Goal: Task Accomplishment & Management: Manage account settings

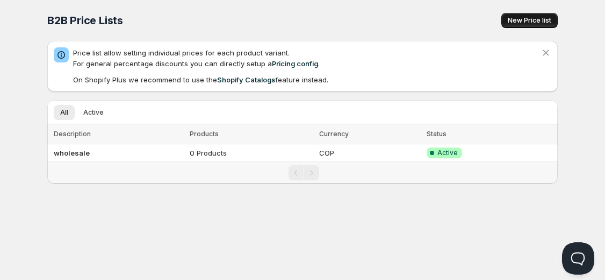
click at [539, 14] on button "New Price list" at bounding box center [530, 20] width 56 height 15
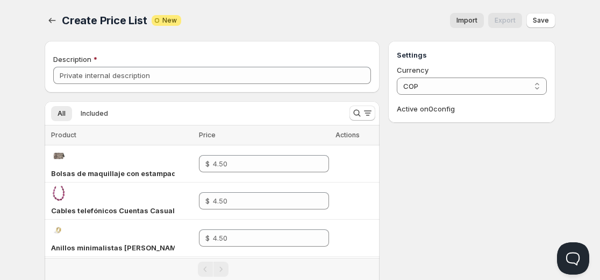
click at [339, 133] on span "Actions" at bounding box center [347, 135] width 24 height 8
click at [94, 109] on span "Included" at bounding box center [94, 113] width 27 height 9
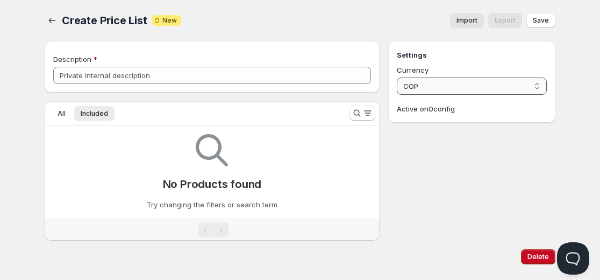
click at [442, 88] on select "COP" at bounding box center [472, 85] width 150 height 17
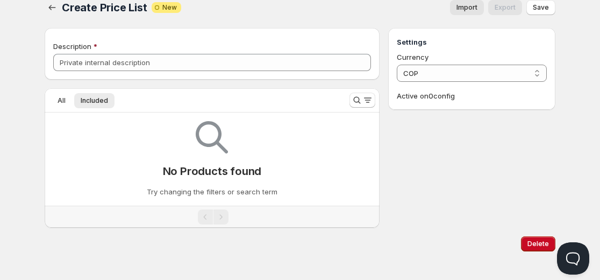
scroll to position [13, 0]
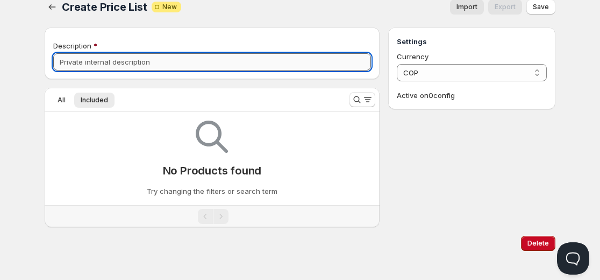
click at [193, 65] on input "Description" at bounding box center [212, 61] width 318 height 17
type input "Lista"
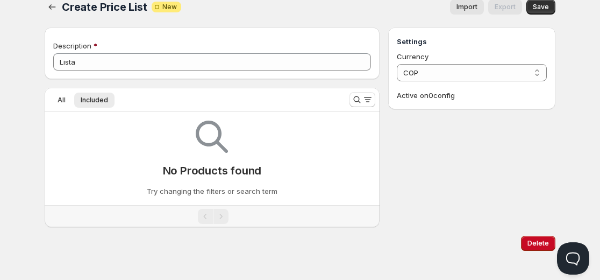
click at [477, 173] on div "Settings Currency COP COP Active on 0 config" at bounding box center [471, 126] width 167 height 199
click at [62, 108] on div "All Included More views All Included More views" at bounding box center [193, 100] width 296 height 24
click at [67, 100] on button "All" at bounding box center [61, 99] width 21 height 15
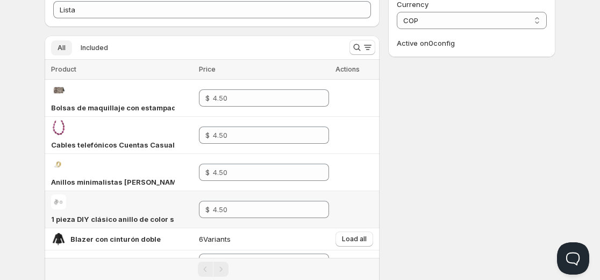
scroll to position [99, 0]
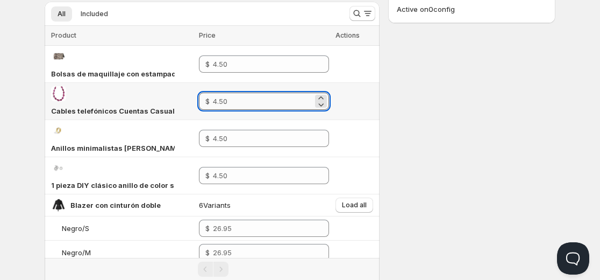
click at [284, 101] on input "number" at bounding box center [262, 100] width 99 height 17
type input "4"
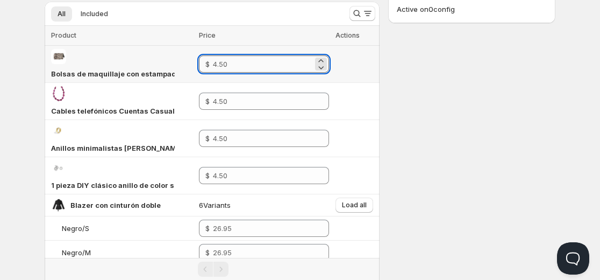
click at [245, 60] on input "number" at bounding box center [262, 63] width 99 height 17
type input "4"
type input "4.50"
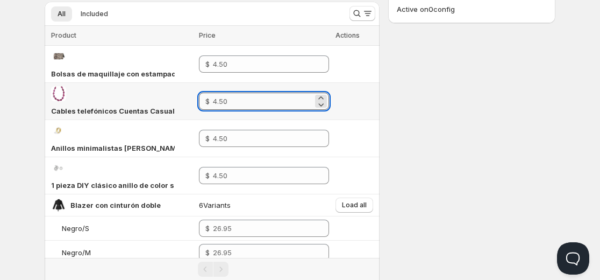
click at [252, 101] on input "number" at bounding box center [262, 100] width 99 height 17
type input "4"
type input "4.50"
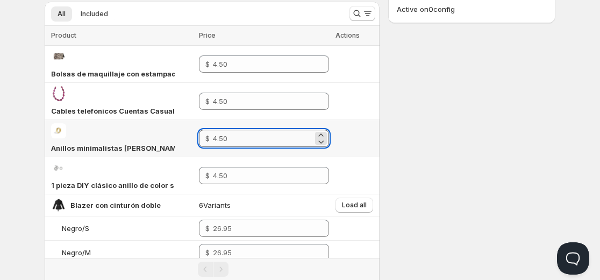
click at [246, 132] on input "number" at bounding box center [262, 138] width 99 height 17
type input "4"
type input "4.50"
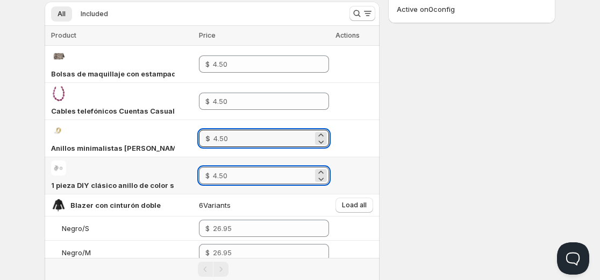
click at [245, 176] on input "number" at bounding box center [263, 175] width 100 height 17
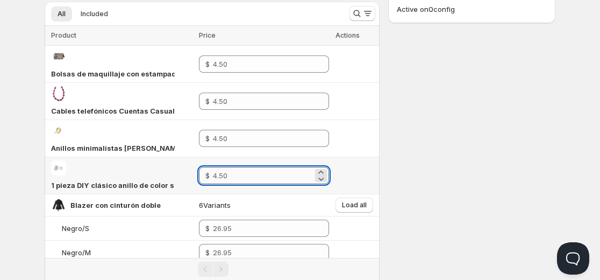
type input "4"
type input "4.50"
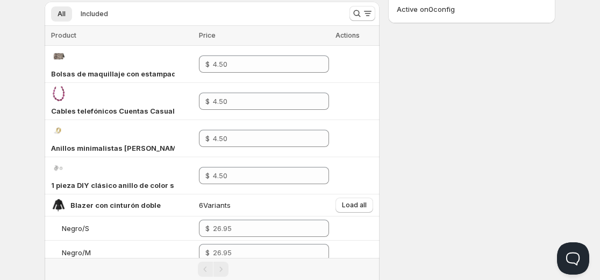
click at [402, 159] on div "Settings Currency COP COP Active on 0 config" at bounding box center [471, 125] width 167 height 369
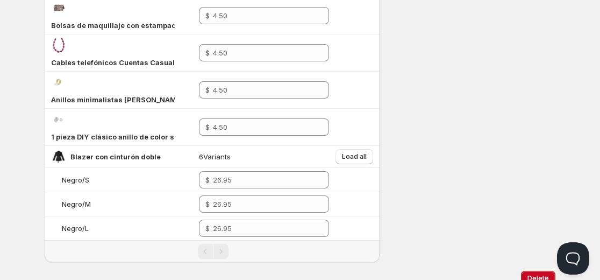
scroll to position [189, 0]
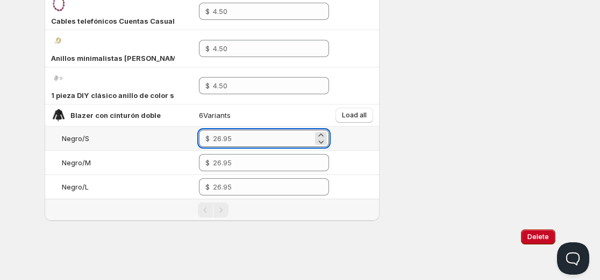
click at [266, 140] on input "number" at bounding box center [262, 138] width 99 height 17
type input "26"
type input "26.95"
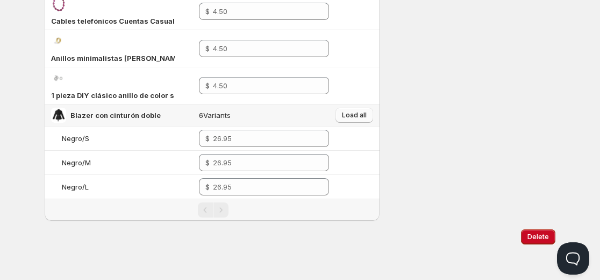
click at [354, 113] on span "Load all" at bounding box center [354, 115] width 25 height 9
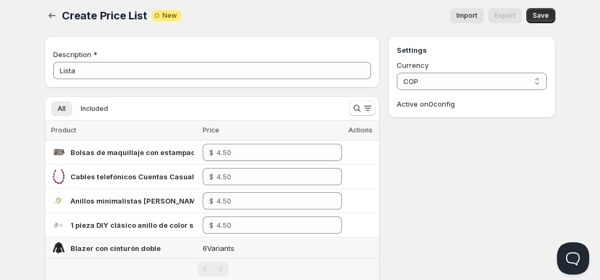
scroll to position [0, 0]
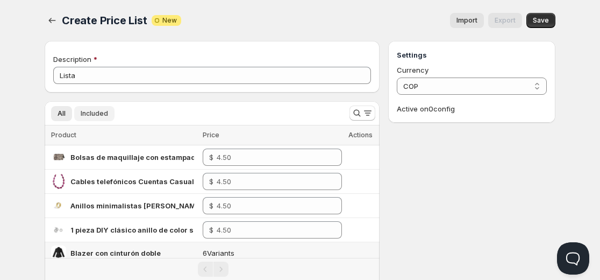
drag, startPoint x: 106, startPoint y: 124, endPoint x: 104, endPoint y: 116, distance: 8.2
click at [104, 116] on div "All Included More views All Included More views" at bounding box center [193, 113] width 296 height 24
click at [104, 116] on span "Included" at bounding box center [94, 113] width 27 height 9
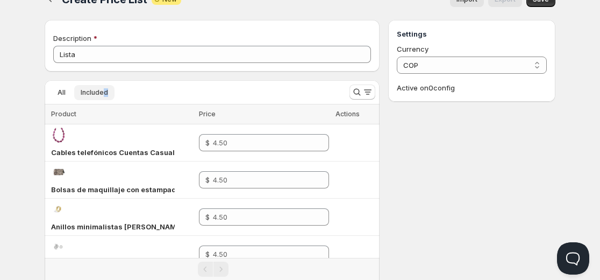
scroll to position [20, 0]
click at [288, 105] on th "Price" at bounding box center [264, 115] width 136 height 20
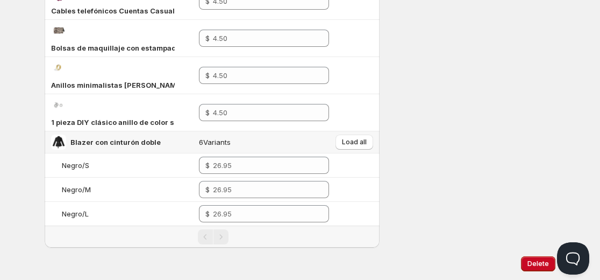
scroll to position [189, 0]
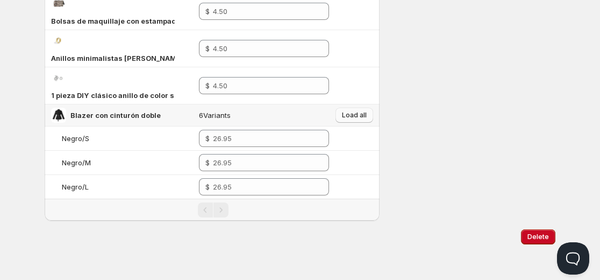
click at [345, 108] on button "Load all" at bounding box center [354, 115] width 38 height 15
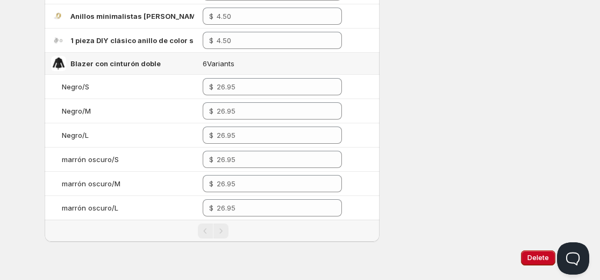
scroll to position [0, 0]
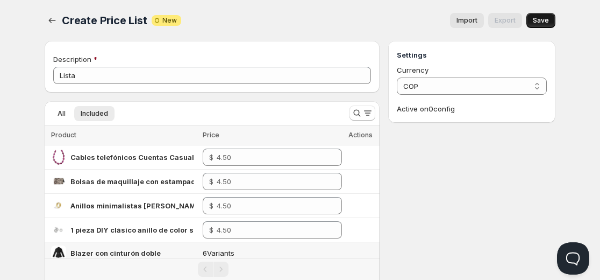
click at [536, 23] on span "Save" at bounding box center [541, 20] width 16 height 9
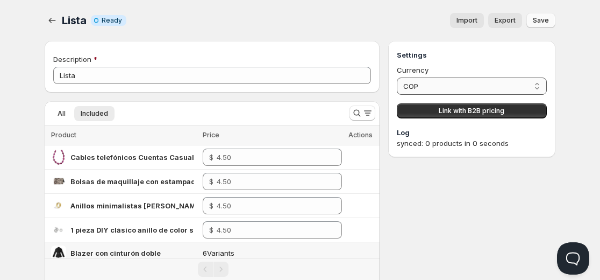
click at [441, 91] on select "COP" at bounding box center [472, 85] width 150 height 17
click at [437, 142] on div "synced: 0 products in 0 seconds" at bounding box center [472, 143] width 150 height 11
click at [463, 110] on span "Link with B2B pricing" at bounding box center [472, 110] width 66 height 9
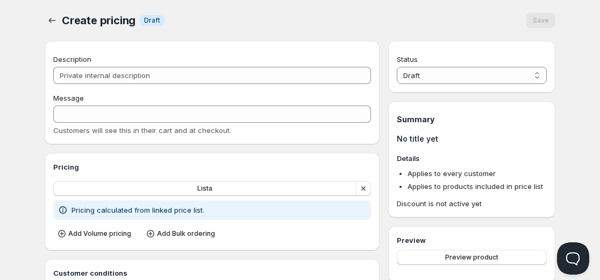
type input "PL Lista"
type input "PL_LISTA"
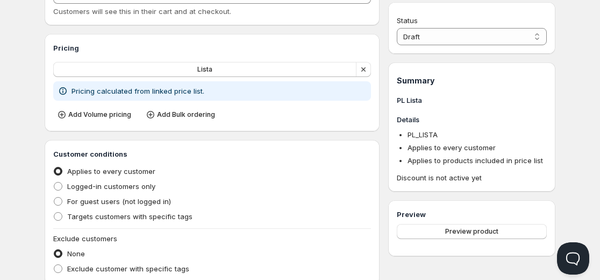
scroll to position [119, 0]
click at [309, 76] on button "Lista" at bounding box center [204, 68] width 303 height 15
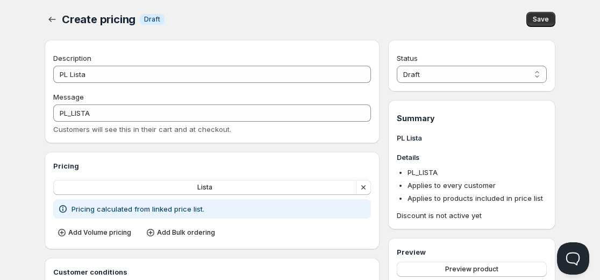
scroll to position [0, 0]
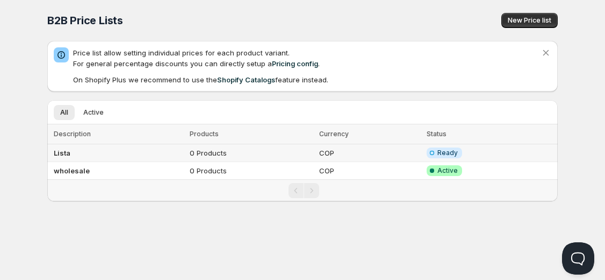
click at [218, 154] on td "0 Products" at bounding box center [252, 153] width 130 height 18
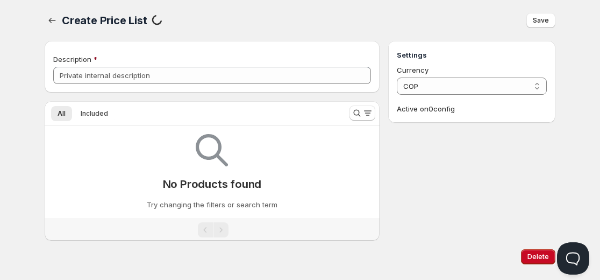
type input "Lista"
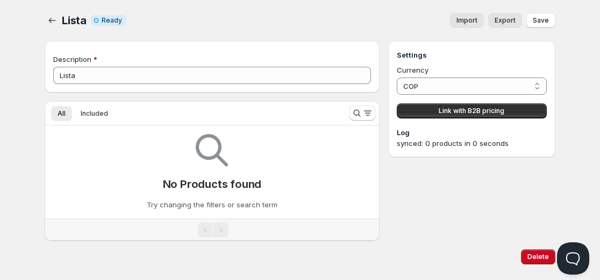
click at [103, 21] on span "Ready" at bounding box center [112, 20] width 20 height 9
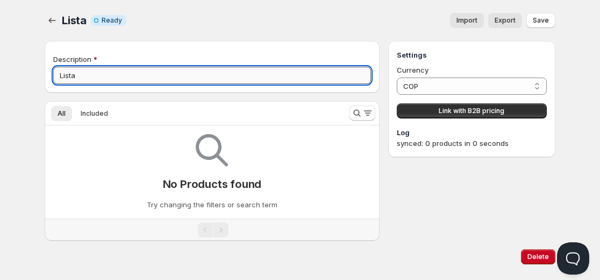
click at [332, 78] on input "Lista" at bounding box center [212, 75] width 318 height 17
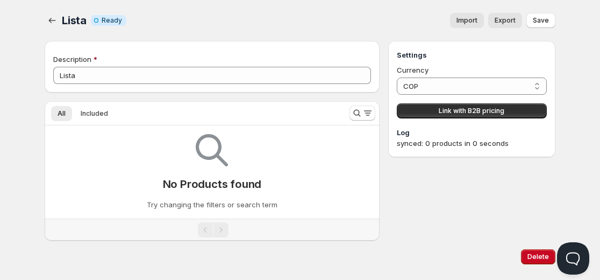
click at [458, 193] on div "Settings Currency COP COP Link with B2B pricing Log synced: 0 products in 0 sec…" at bounding box center [471, 140] width 167 height 199
click at [88, 118] on button "Included" at bounding box center [94, 113] width 40 height 15
click at [57, 115] on button "All" at bounding box center [61, 113] width 21 height 15
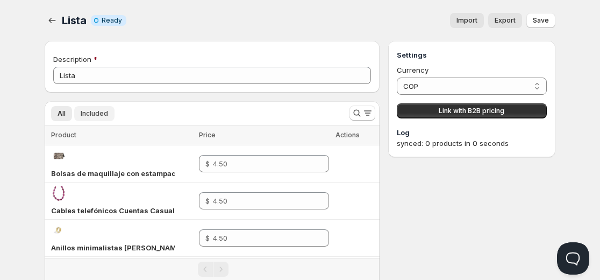
click at [101, 118] on button "Included" at bounding box center [94, 113] width 40 height 15
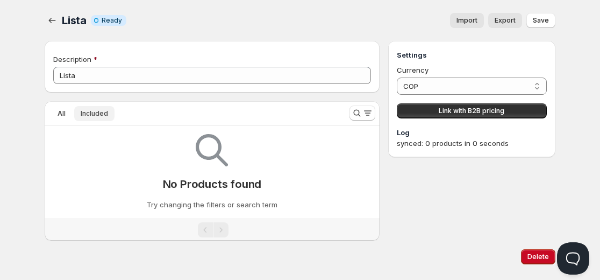
scroll to position [20, 0]
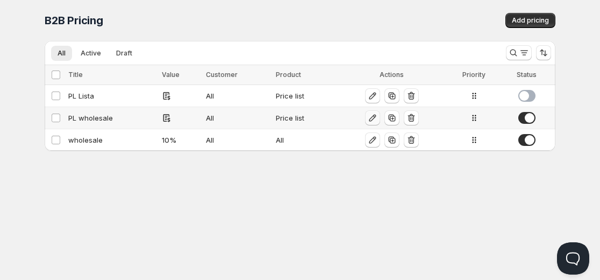
click at [367, 119] on icon "button" at bounding box center [372, 117] width 11 height 11
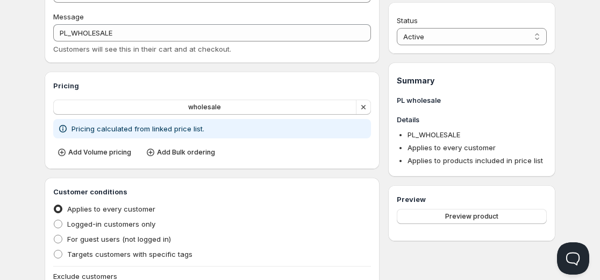
scroll to position [82, 0]
click at [121, 151] on span "Add Volume pricing" at bounding box center [99, 151] width 63 height 9
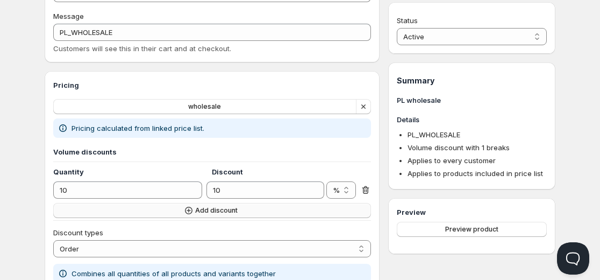
click at [196, 208] on span "Add discount" at bounding box center [216, 210] width 42 height 9
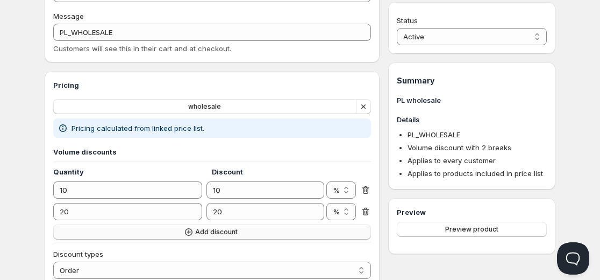
click at [196, 208] on icon at bounding box center [194, 208] width 11 height 11
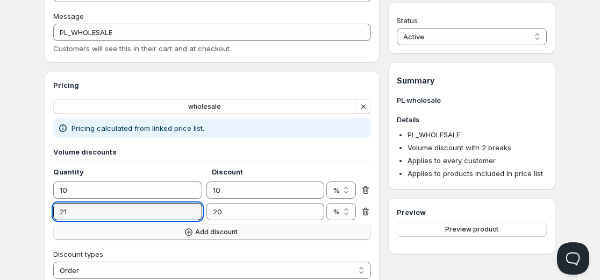
click at [196, 208] on icon at bounding box center [194, 208] width 11 height 11
click at [195, 216] on icon at bounding box center [194, 214] width 5 height 3
type input "20"
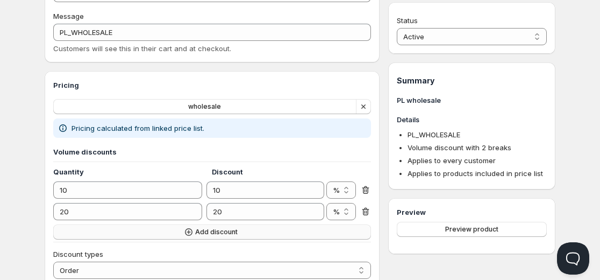
click at [199, 228] on span "Add discount" at bounding box center [216, 231] width 42 height 9
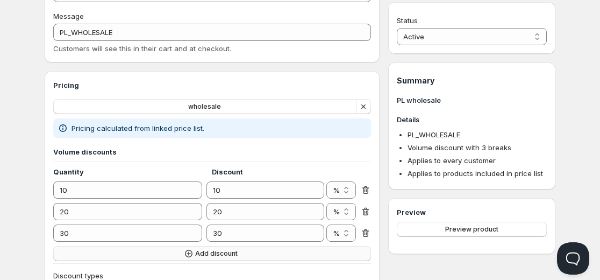
click at [204, 253] on span "Add discount" at bounding box center [216, 253] width 42 height 9
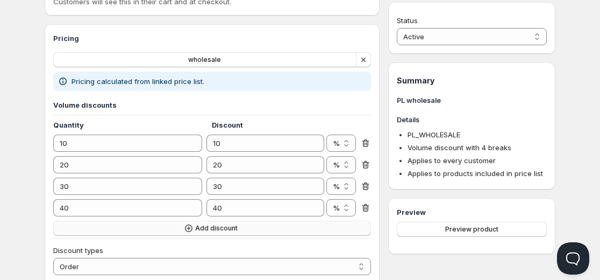
scroll to position [129, 0]
click at [214, 230] on span "Add discount" at bounding box center [216, 227] width 42 height 9
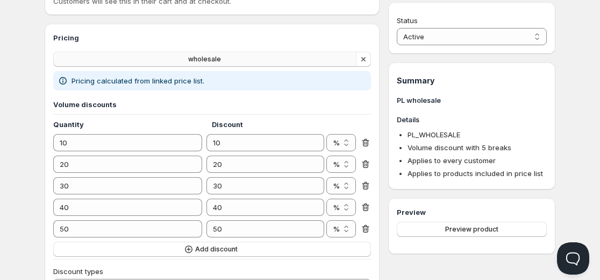
click at [189, 60] on span "wholesale" at bounding box center [204, 59] width 33 height 9
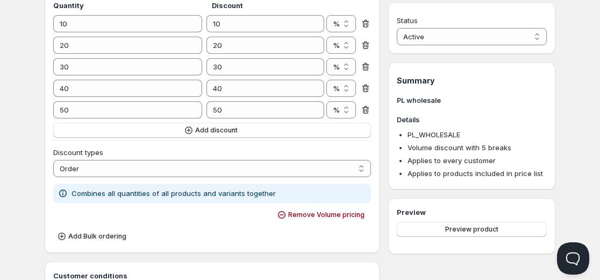
scroll to position [248, 0]
click at [211, 162] on select "Order Product Variant Item" at bounding box center [212, 167] width 318 height 17
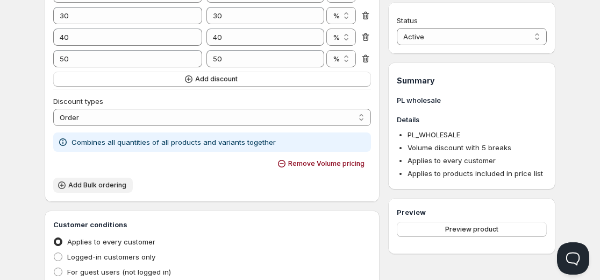
click at [99, 191] on button "Add Bulk ordering" at bounding box center [93, 184] width 80 height 15
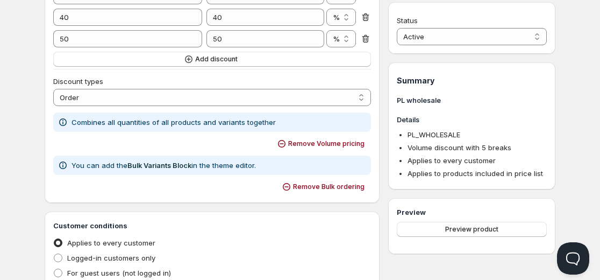
scroll to position [319, 0]
click at [303, 181] on button "Remove Bulk ordering" at bounding box center [324, 185] width 93 height 15
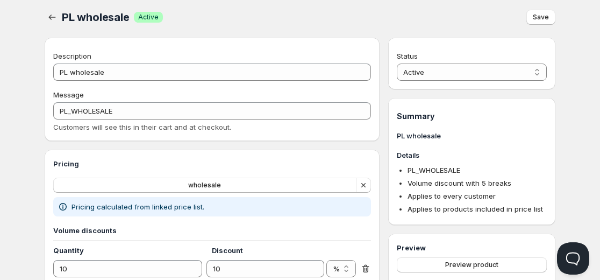
scroll to position [0, 0]
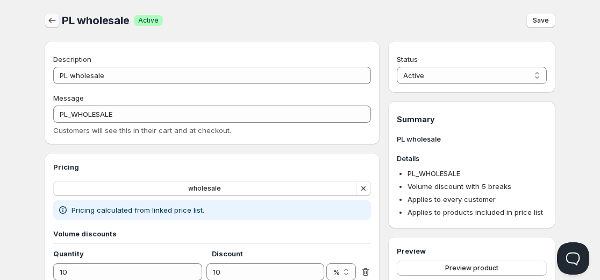
click at [48, 23] on icon "button" at bounding box center [52, 20] width 11 height 11
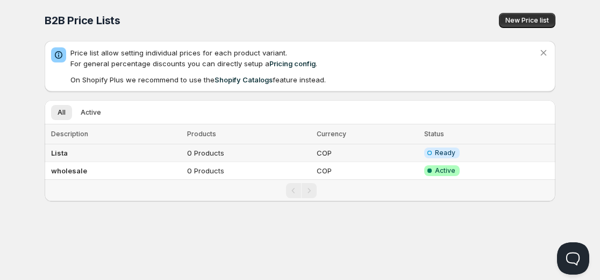
click at [120, 155] on td "Lista" at bounding box center [114, 153] width 139 height 18
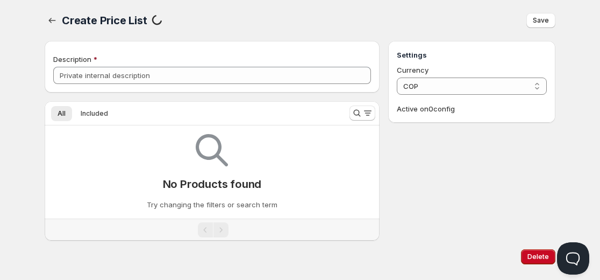
type input "Lista"
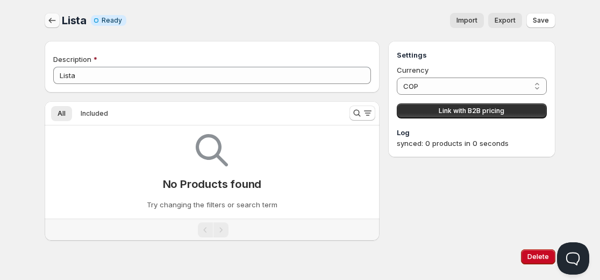
click at [48, 16] on icon "button" at bounding box center [52, 20] width 11 height 11
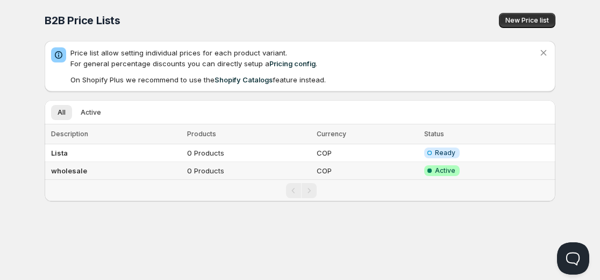
click at [184, 163] on td "0 Products" at bounding box center [249, 171] width 130 height 18
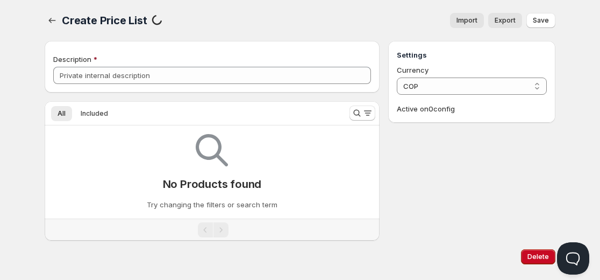
type input "wholesale"
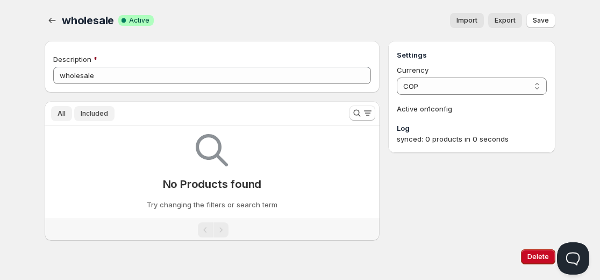
click at [95, 108] on button "Included" at bounding box center [94, 113] width 40 height 15
click at [70, 111] on button "All" at bounding box center [61, 113] width 21 height 15
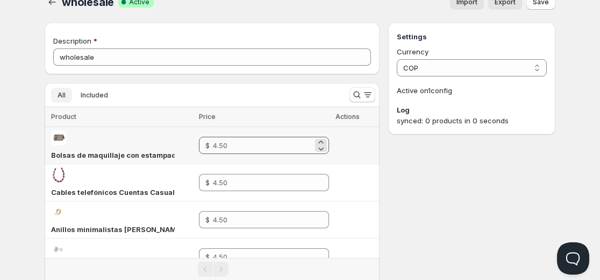
scroll to position [19, 0]
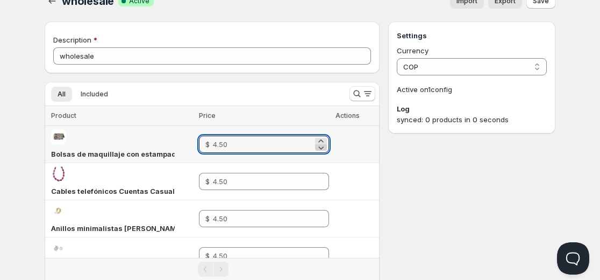
click at [320, 142] on icon at bounding box center [321, 147] width 11 height 11
click at [322, 148] on icon at bounding box center [321, 147] width 11 height 11
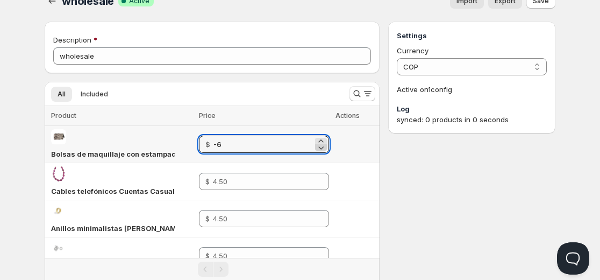
click at [322, 148] on icon at bounding box center [321, 147] width 11 height 11
type input "-8"
click at [295, 147] on input "-8" at bounding box center [262, 143] width 99 height 17
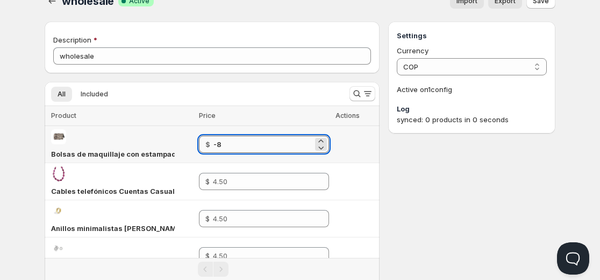
click at [295, 147] on input "-8" at bounding box center [262, 143] width 99 height 17
type input "4"
type input "4.50"
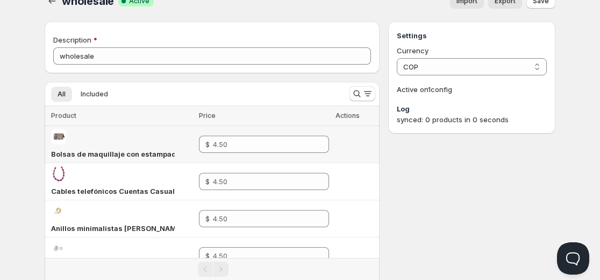
click at [368, 161] on td at bounding box center [355, 144] width 47 height 37
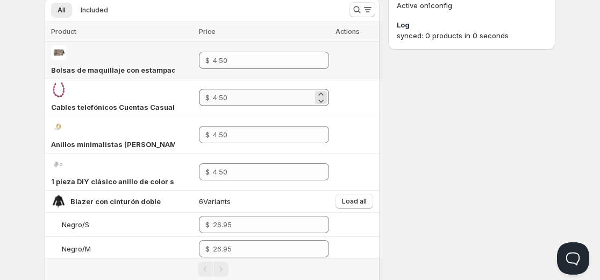
scroll to position [104, 0]
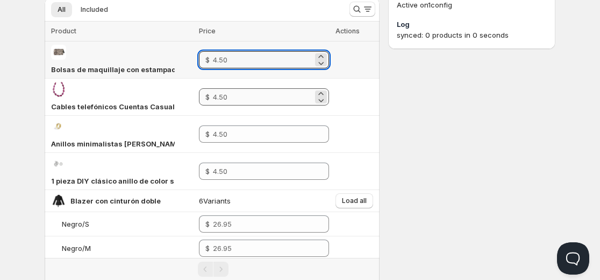
click at [258, 59] on input "number" at bounding box center [262, 59] width 99 height 17
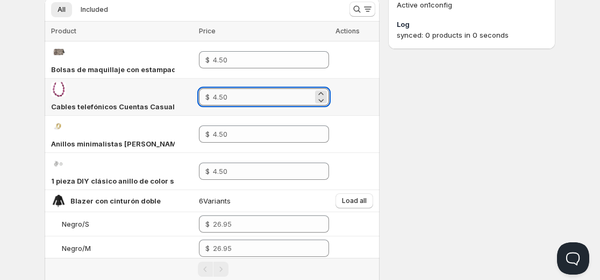
click at [263, 95] on input "number" at bounding box center [262, 96] width 99 height 17
type input "4"
type input "4.50"
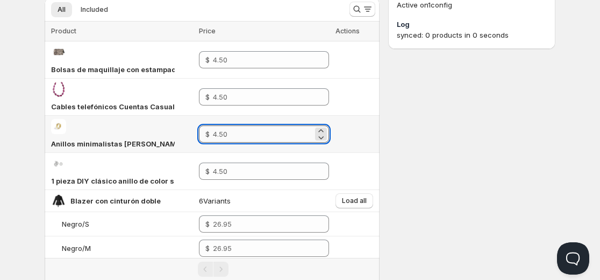
click at [262, 139] on input "number" at bounding box center [262, 133] width 99 height 17
type input "4"
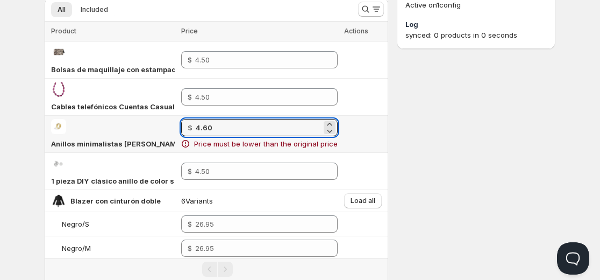
type input "4.60"
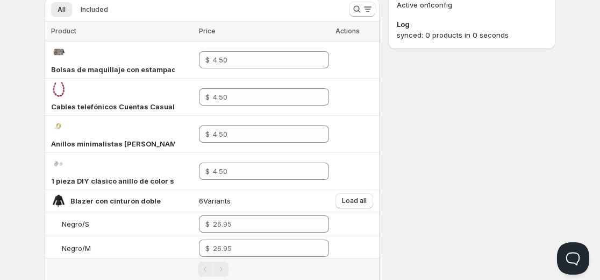
click at [382, 150] on div "Description wholesale All Included More views All Included More views Loading p…" at bounding box center [300, 121] width 511 height 369
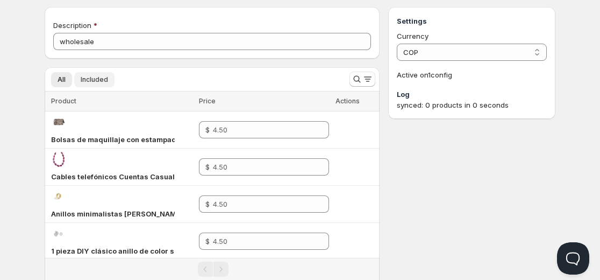
click at [103, 82] on span "Included" at bounding box center [94, 79] width 27 height 9
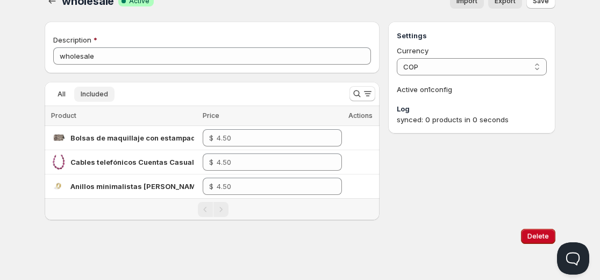
scroll to position [19, 0]
click at [65, 89] on button "All" at bounding box center [61, 94] width 21 height 15
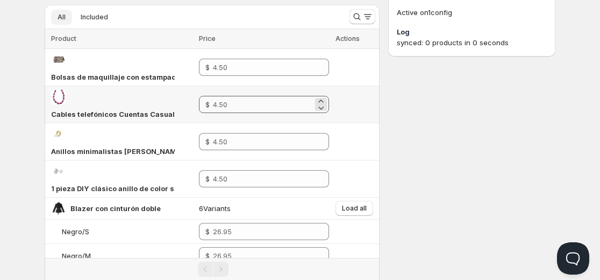
scroll to position [99, 0]
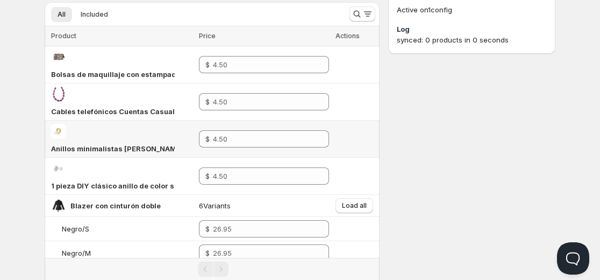
click at [152, 129] on div "Anillos minimalistas de acero inoxidable de forma irregular, serie casual, diar…" at bounding box center [121, 139] width 141 height 30
click at [118, 175] on div "1 pieza DIY clásico anillo de color sólido de acero inoxidable colgantes para m…" at bounding box center [121, 176] width 141 height 30
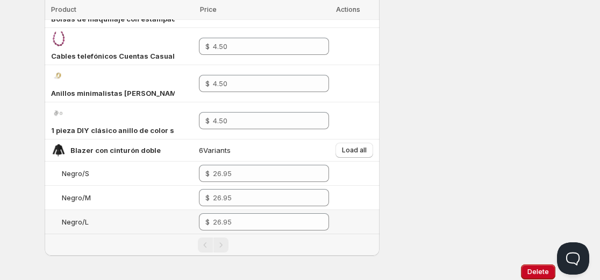
scroll to position [156, 0]
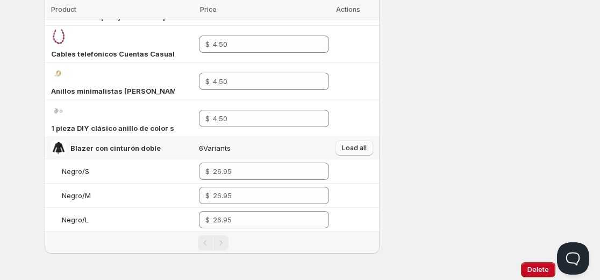
click at [362, 147] on span "Load all" at bounding box center [354, 148] width 25 height 9
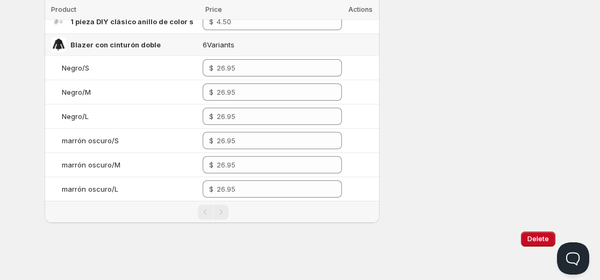
scroll to position [211, 0]
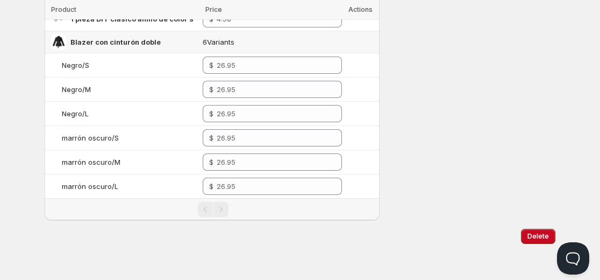
click at [161, 45] on div "Blazer con cinturón doble" at bounding box center [123, 41] width 145 height 15
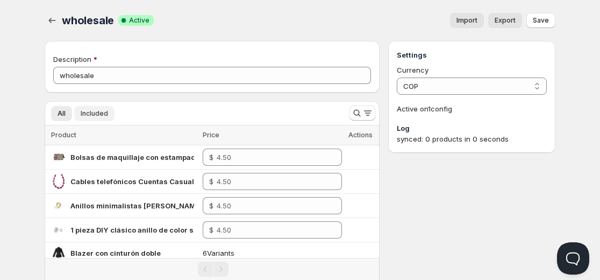
click at [100, 116] on span "Included" at bounding box center [94, 113] width 27 height 9
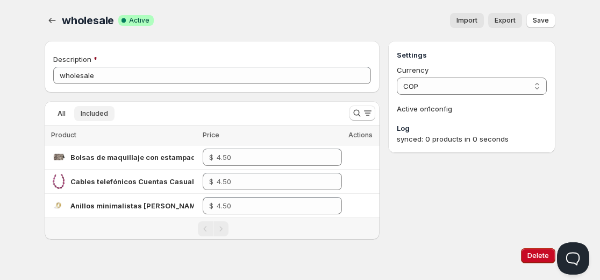
scroll to position [19, 0]
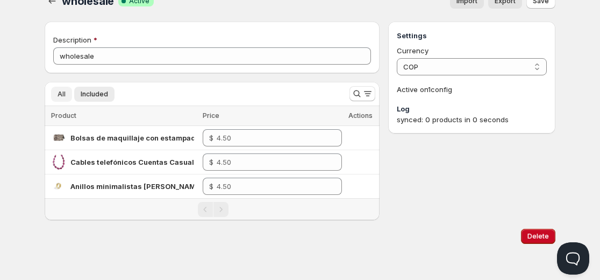
click at [67, 98] on button "All" at bounding box center [61, 94] width 21 height 15
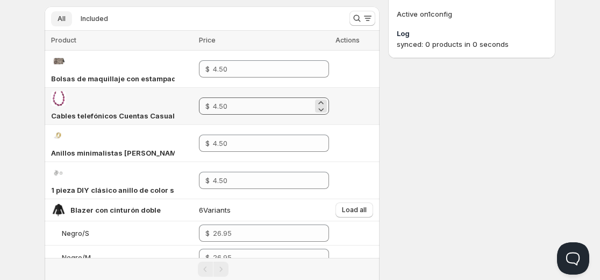
scroll to position [96, 0]
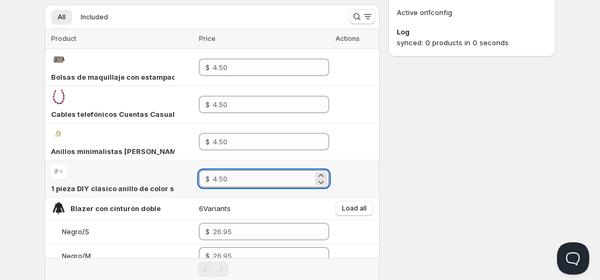
click at [250, 181] on input "number" at bounding box center [262, 178] width 99 height 17
type input "-6.00"
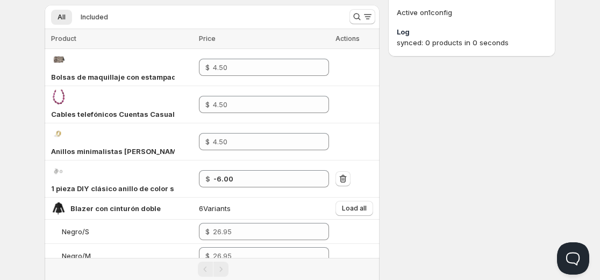
click at [396, 176] on div "Settings Currency COP COP Active on 1 config Log synced: 0 products in 0 seconds" at bounding box center [471, 129] width 167 height 369
click at [351, 181] on button "button" at bounding box center [342, 178] width 15 height 15
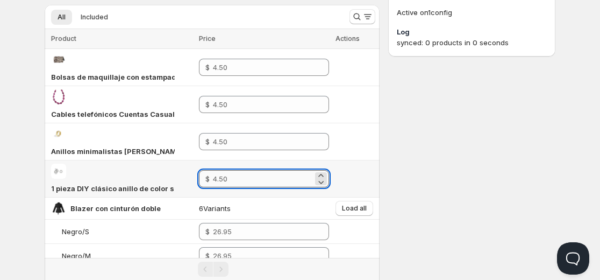
click at [299, 173] on input "number" at bounding box center [262, 178] width 99 height 17
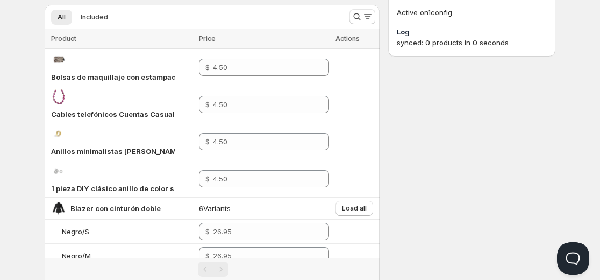
click at [383, 153] on div "Description wholesale All Included More views All Included More views Loading p…" at bounding box center [300, 129] width 511 height 369
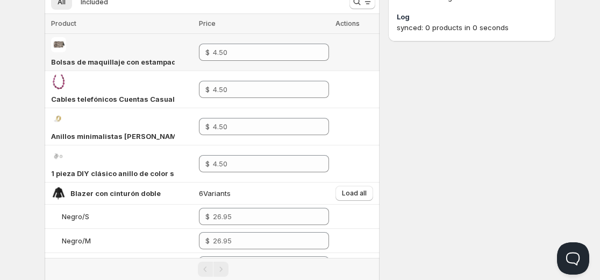
scroll to position [75, 0]
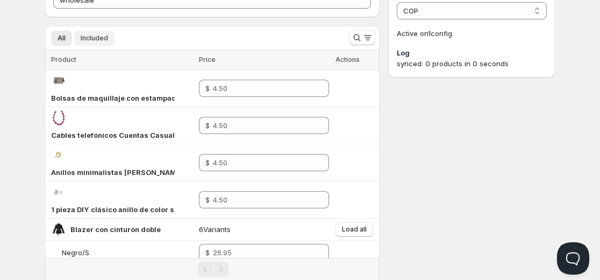
click at [112, 41] on button "Included" at bounding box center [94, 38] width 40 height 15
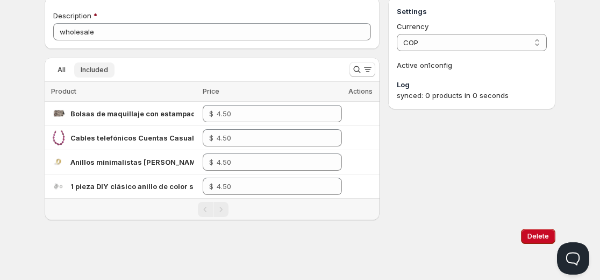
scroll to position [44, 0]
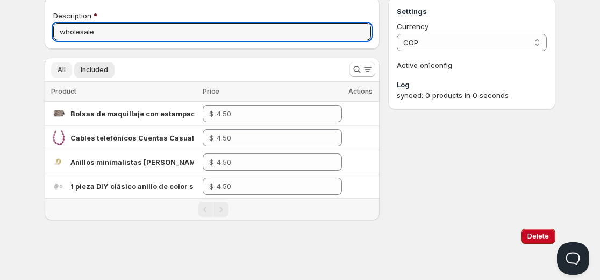
drag, startPoint x: 53, startPoint y: 35, endPoint x: 57, endPoint y: 63, distance: 27.7
click at [57, 63] on div "Description wholesale All Included More views All Included More views Loading p…" at bounding box center [212, 108] width 335 height 223
click at [57, 63] on button "All" at bounding box center [61, 69] width 21 height 15
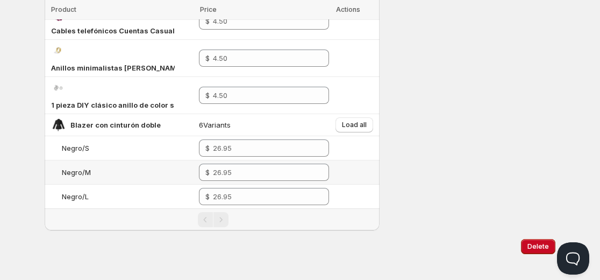
scroll to position [180, 0]
click at [349, 127] on span "Load all" at bounding box center [354, 124] width 25 height 9
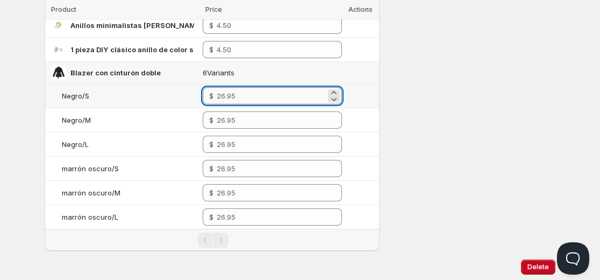
click at [249, 101] on input "number" at bounding box center [271, 95] width 109 height 17
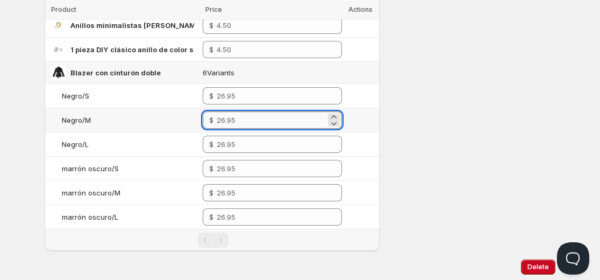
click at [248, 114] on input "number" at bounding box center [271, 119] width 109 height 17
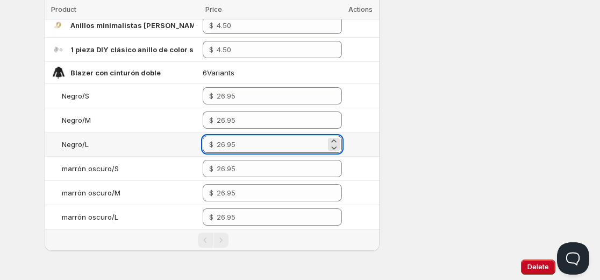
click at [239, 142] on input "number" at bounding box center [271, 143] width 109 height 17
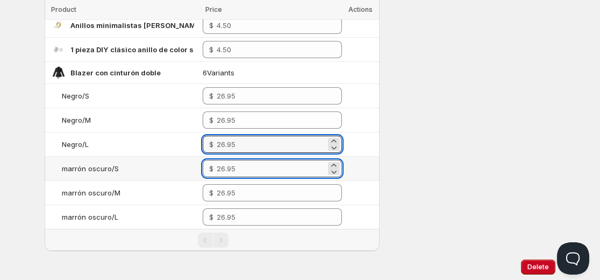
click at [242, 172] on input "number" at bounding box center [271, 168] width 109 height 17
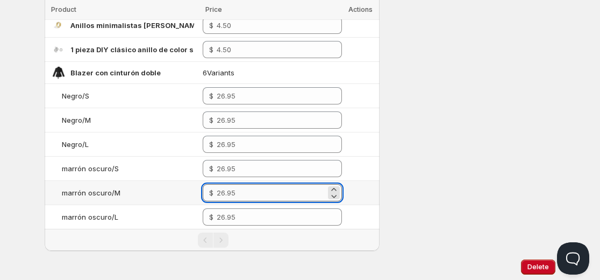
click at [262, 198] on input "number" at bounding box center [271, 192] width 109 height 17
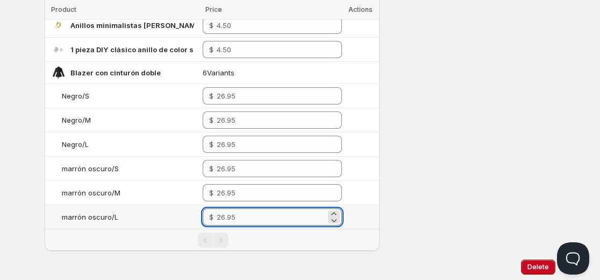
click at [259, 219] on input "number" at bounding box center [271, 216] width 109 height 17
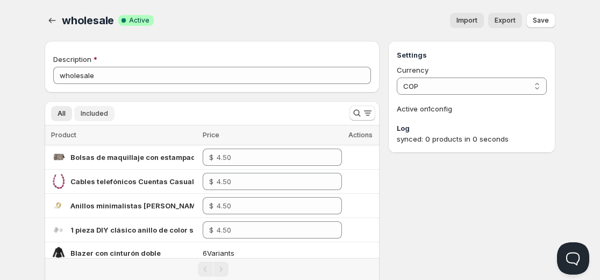
click at [112, 120] on button "Included" at bounding box center [94, 113] width 40 height 15
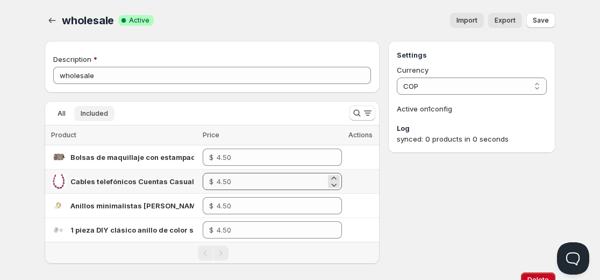
scroll to position [44, 0]
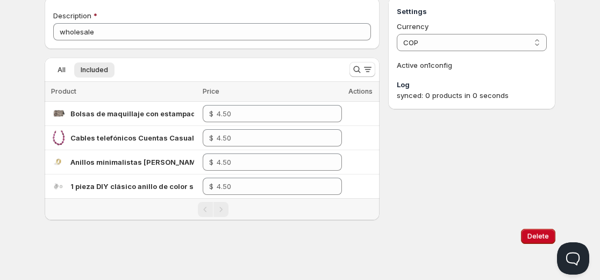
click at [503, 98] on div "synced: 0 products in 0 seconds" at bounding box center [472, 95] width 150 height 11
click at [434, 68] on p "Active on 1 config" at bounding box center [472, 65] width 150 height 11
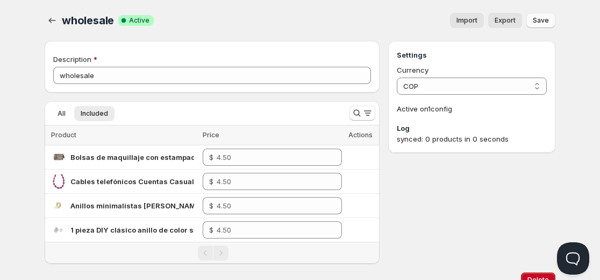
click at [549, 17] on button "Save" at bounding box center [540, 20] width 29 height 15
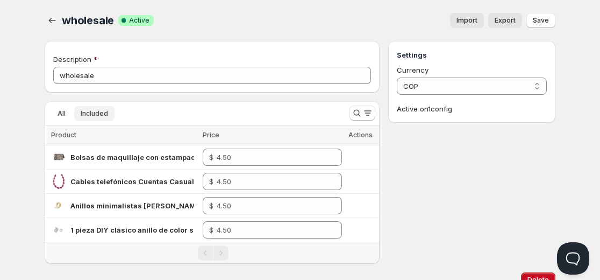
click at [103, 117] on span "Included" at bounding box center [94, 113] width 27 height 9
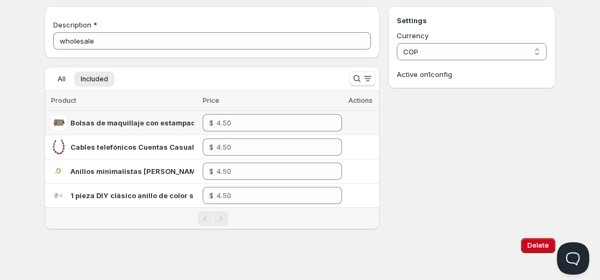
scroll to position [35, 0]
click at [58, 75] on span "All" at bounding box center [62, 78] width 8 height 9
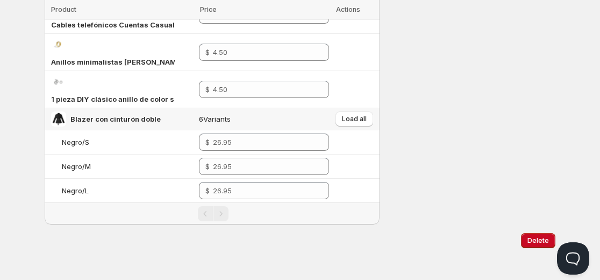
scroll to position [185, 0]
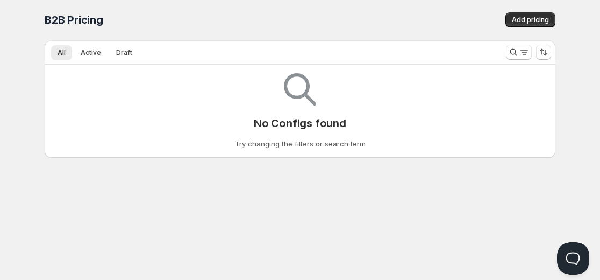
scroll to position [1, 0]
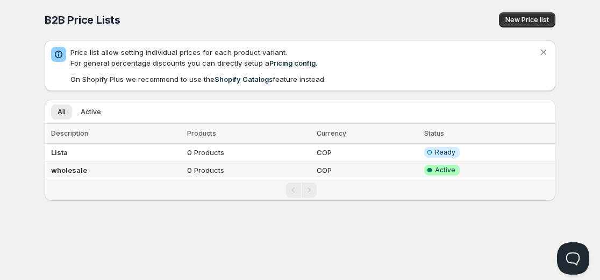
click at [192, 170] on td "0 Products" at bounding box center [249, 170] width 130 height 18
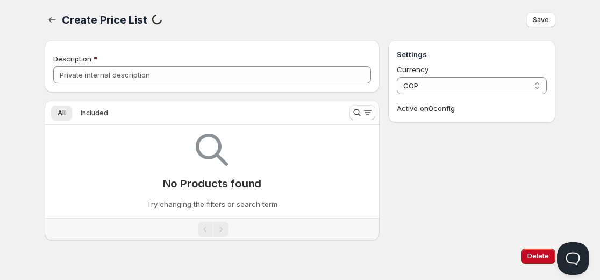
scroll to position [20, 0]
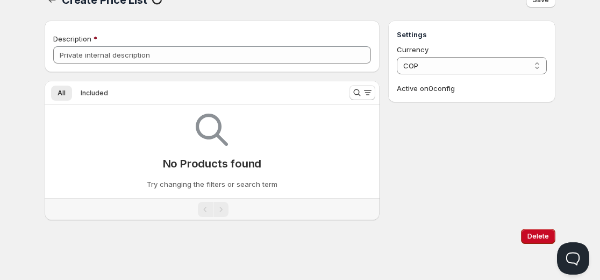
type input "wholesale"
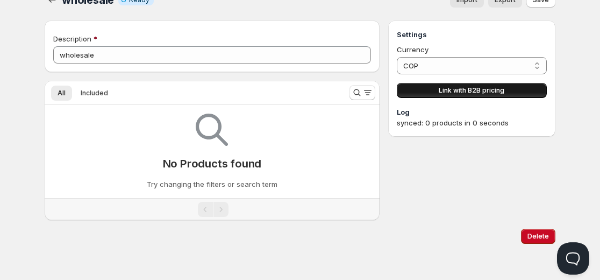
click at [453, 91] on span "Link with B2B pricing" at bounding box center [472, 90] width 66 height 9
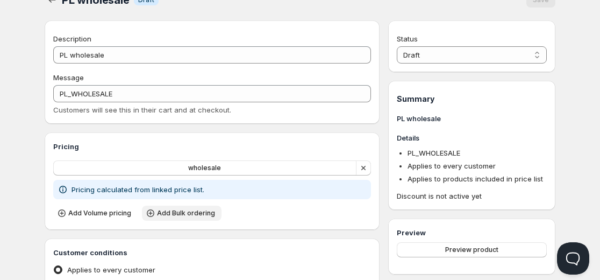
click at [179, 211] on span "Add Bulk ordering" at bounding box center [186, 213] width 58 height 9
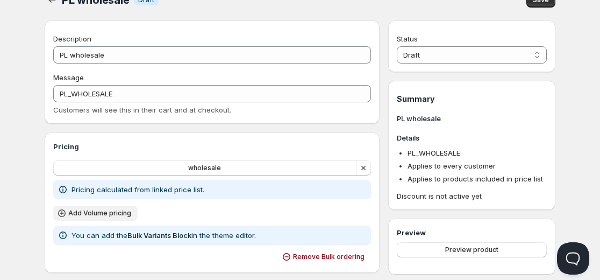
click at [121, 218] on button "Add Volume pricing" at bounding box center [95, 212] width 84 height 15
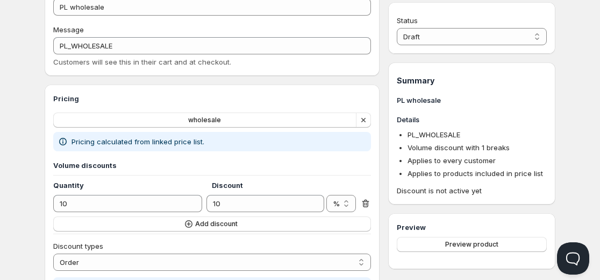
scroll to position [69, 0]
click at [126, 141] on p "Pricing calculated from linked price list." at bounding box center [138, 140] width 133 height 11
click at [177, 115] on button "wholesale" at bounding box center [204, 118] width 303 height 15
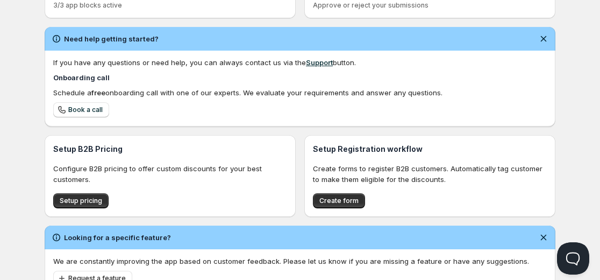
scroll to position [304, 0]
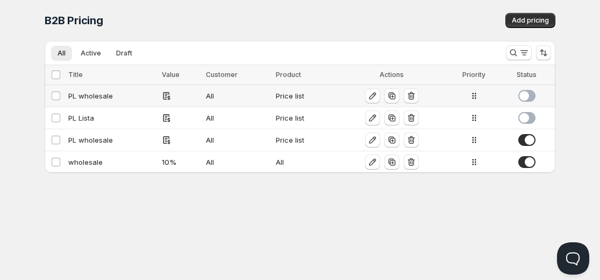
click at [528, 95] on span at bounding box center [526, 96] width 17 height 12
click at [527, 111] on td at bounding box center [528, 118] width 54 height 22
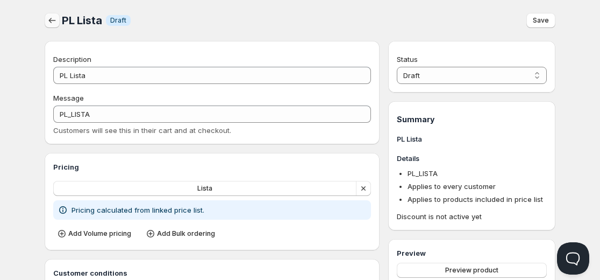
click at [48, 23] on icon "button" at bounding box center [52, 20] width 11 height 11
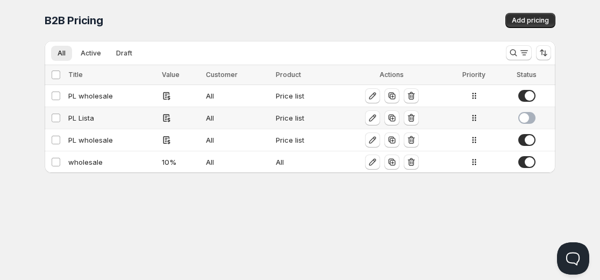
click at [521, 117] on span at bounding box center [526, 118] width 17 height 12
click at [177, 119] on div at bounding box center [181, 117] width 38 height 11
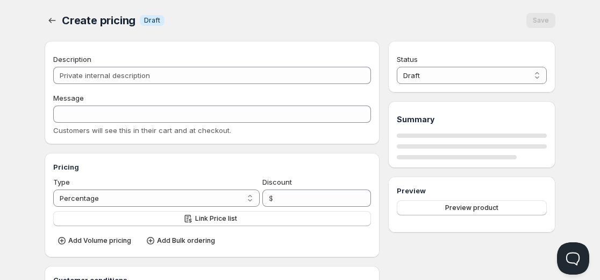
type input "PL Lista"
type input "PL_LISTA"
radio input "true"
select select "1"
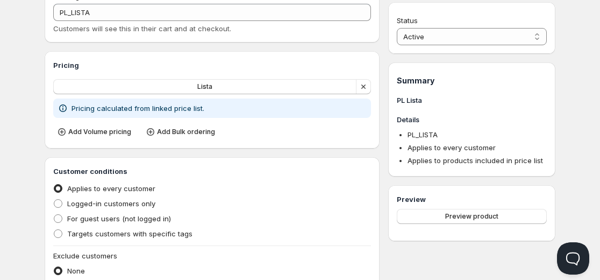
scroll to position [118, 0]
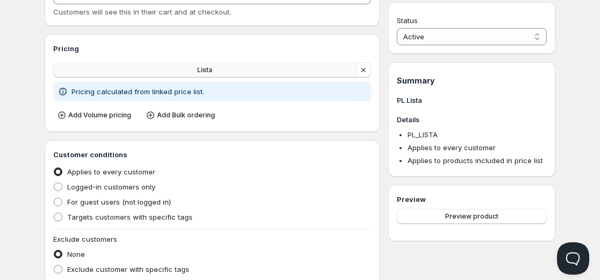
click at [262, 68] on button "Lista" at bounding box center [204, 69] width 303 height 15
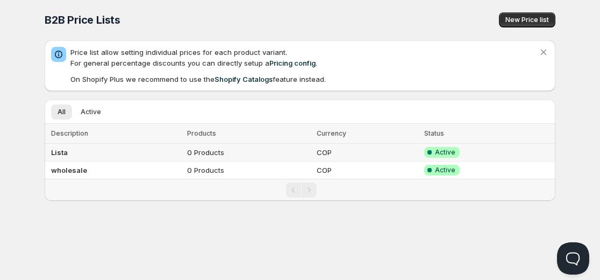
click at [204, 153] on td "0 Products" at bounding box center [249, 153] width 130 height 18
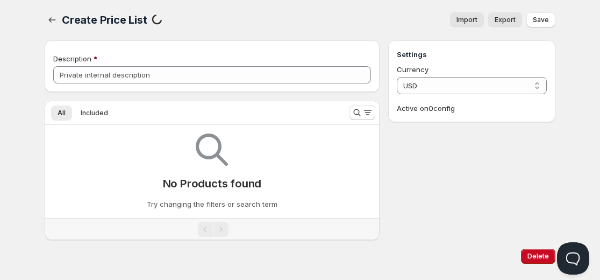
scroll to position [20, 0]
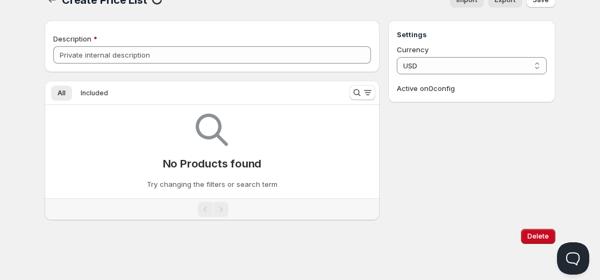
type input "Lista"
select select "COP"
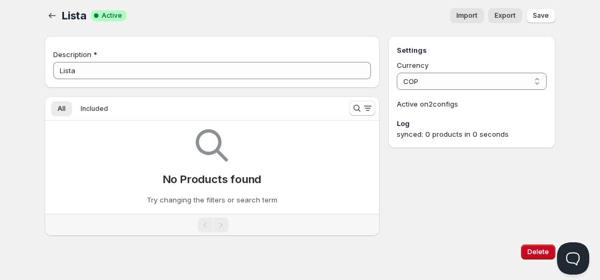
scroll to position [0, 0]
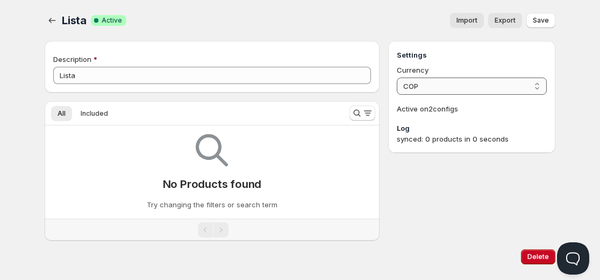
click at [443, 82] on select "COP" at bounding box center [472, 85] width 150 height 17
click at [455, 139] on div "synced: 0 products in 0 seconds" at bounding box center [472, 138] width 150 height 11
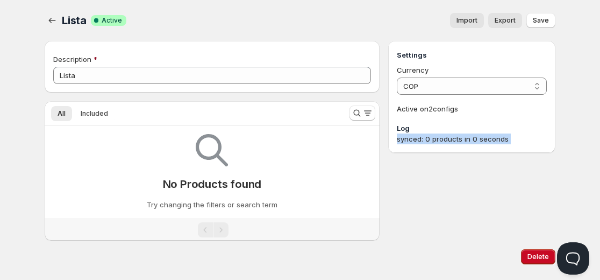
click at [455, 139] on div "synced: 0 products in 0 seconds" at bounding box center [472, 138] width 150 height 11
click at [537, 20] on span "Save" at bounding box center [541, 20] width 16 height 9
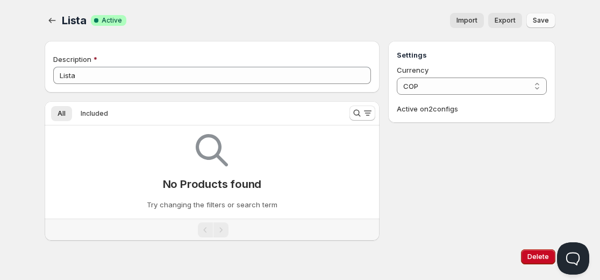
click at [435, 111] on p "Active on 2 config s" at bounding box center [472, 108] width 150 height 11
click at [110, 115] on button "Included" at bounding box center [94, 113] width 40 height 15
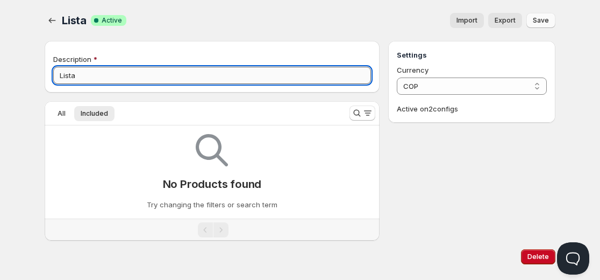
click at [74, 70] on input "Lista" at bounding box center [212, 75] width 318 height 17
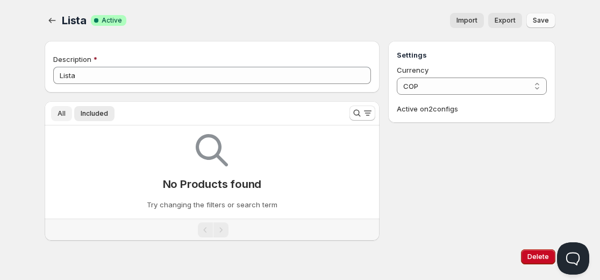
click at [63, 111] on span "All" at bounding box center [62, 113] width 8 height 9
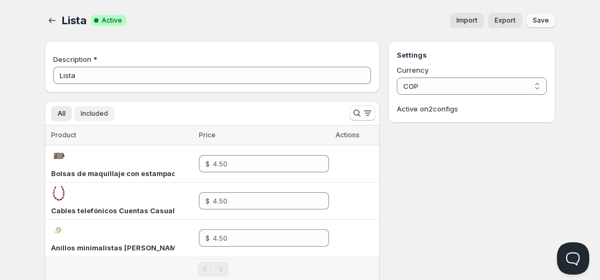
click at [86, 111] on span "Included" at bounding box center [94, 113] width 27 height 9
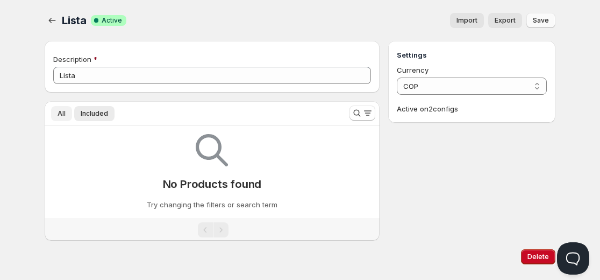
click at [64, 113] on span "All" at bounding box center [62, 113] width 8 height 9
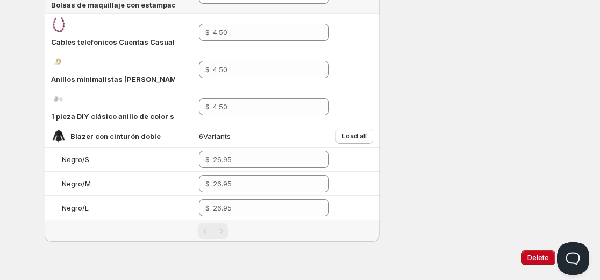
scroll to position [190, 0]
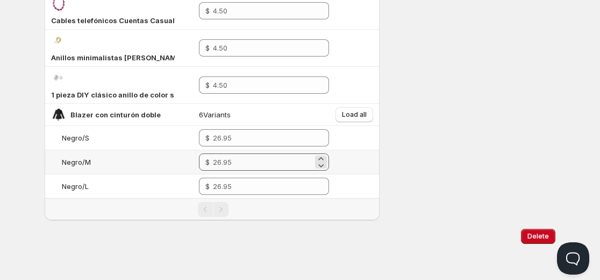
drag, startPoint x: 212, startPoint y: 151, endPoint x: 221, endPoint y: 155, distance: 10.1
click at [221, 155] on td "$" at bounding box center [264, 162] width 136 height 24
click at [221, 155] on input "number" at bounding box center [262, 161] width 99 height 17
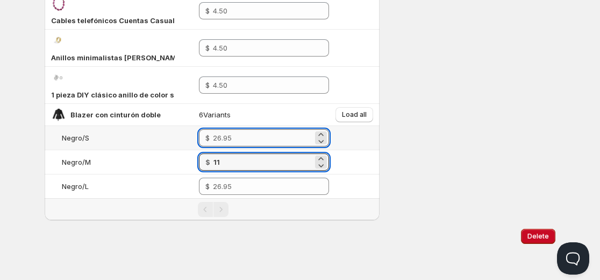
type input "11.00"
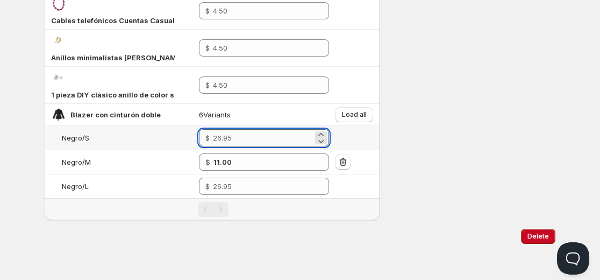
click at [230, 146] on input "number" at bounding box center [263, 137] width 100 height 17
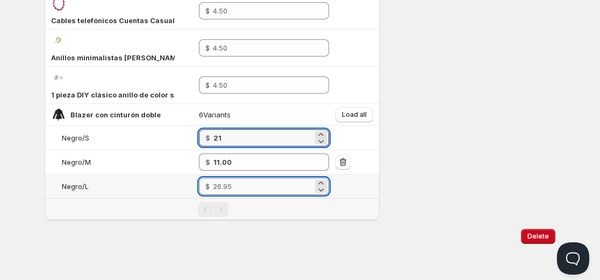
type input "21.00"
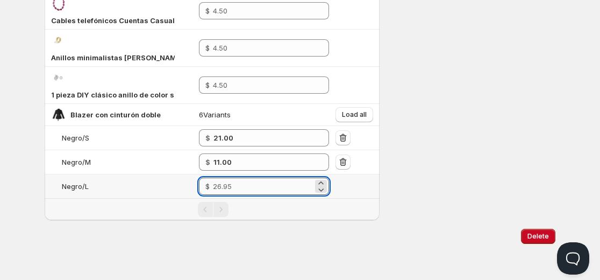
click at [270, 178] on input "number" at bounding box center [263, 185] width 100 height 17
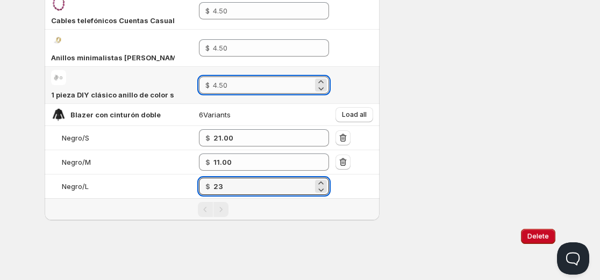
type input "23.00"
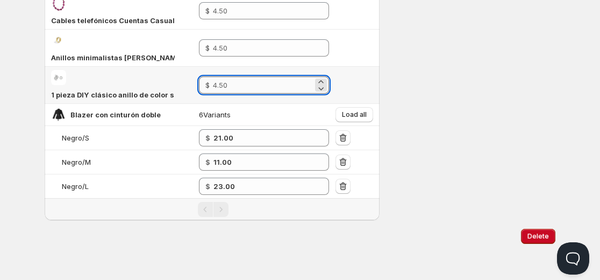
click at [293, 87] on input "number" at bounding box center [263, 84] width 100 height 17
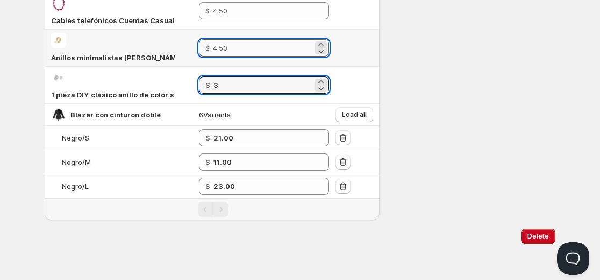
type input "3.00"
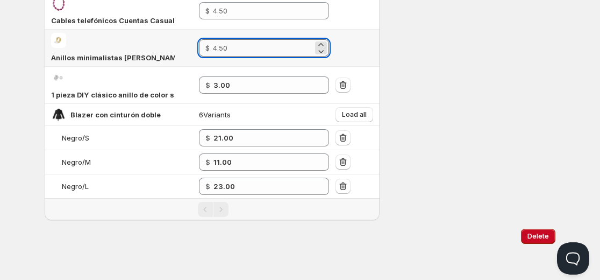
click at [260, 50] on input "number" at bounding box center [263, 47] width 100 height 17
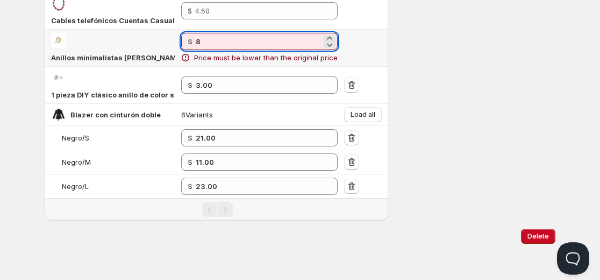
scroll to position [188, 0]
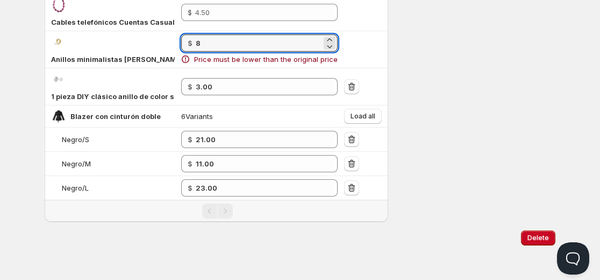
type input "8"
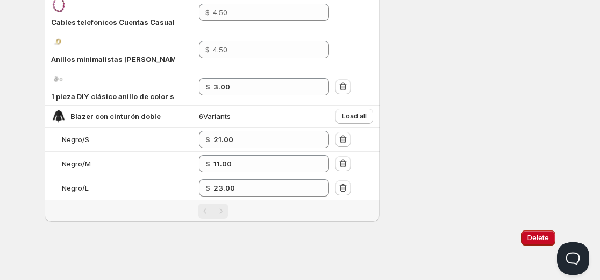
click at [438, 69] on div "Settings Currency COP COP Active on 2 config s" at bounding box center [471, 37] width 167 height 369
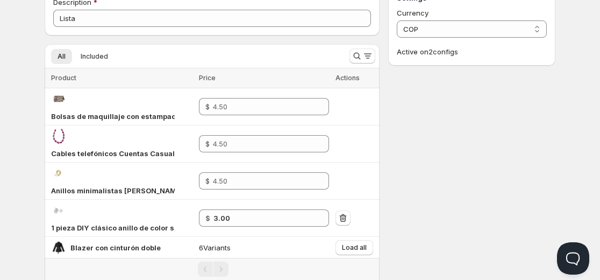
scroll to position [56, 0]
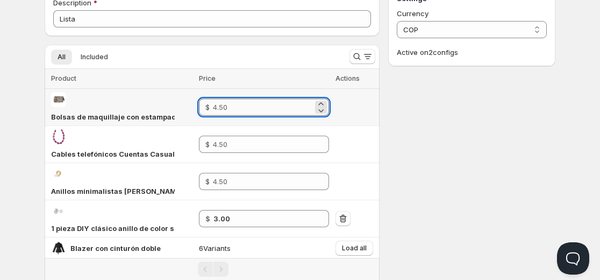
click at [255, 103] on input "number" at bounding box center [263, 106] width 100 height 17
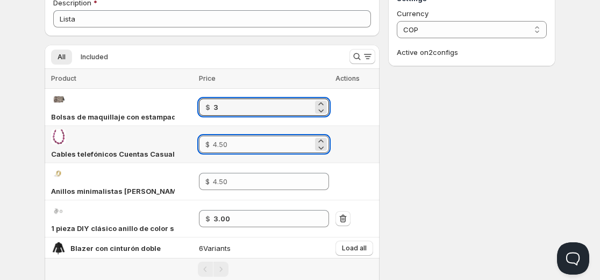
type input "3.00"
click at [238, 140] on input "number" at bounding box center [263, 143] width 100 height 17
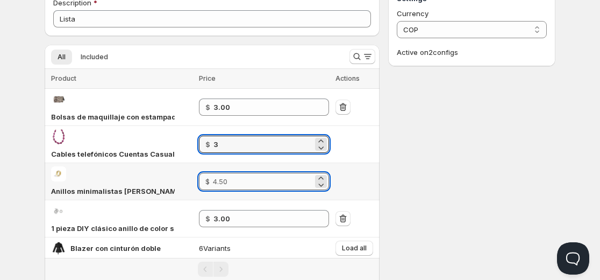
type input "3.00"
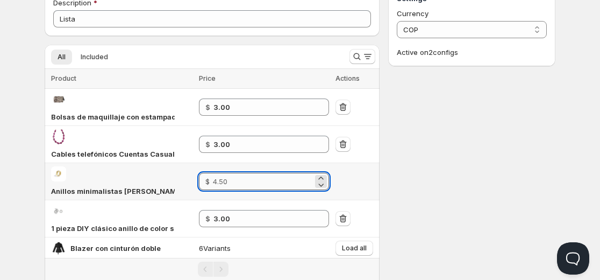
click at [221, 182] on input "number" at bounding box center [263, 181] width 100 height 17
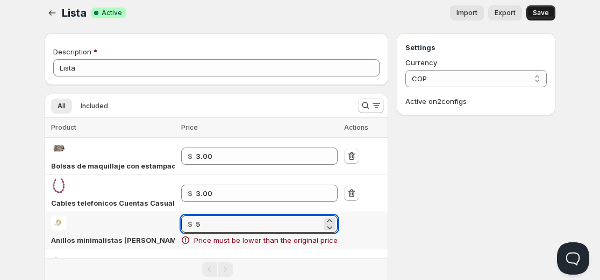
scroll to position [7, 0]
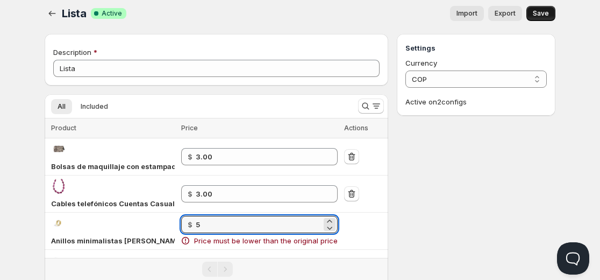
type input "5"
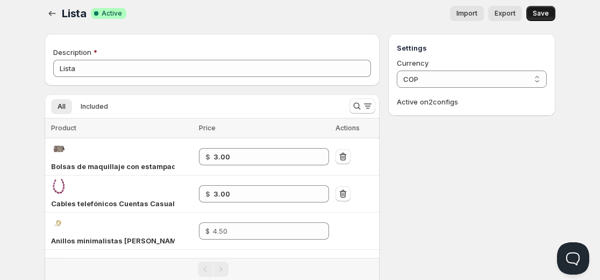
click at [402, 135] on div "Settings Currency COP COP Active on 2 config s" at bounding box center [471, 218] width 167 height 369
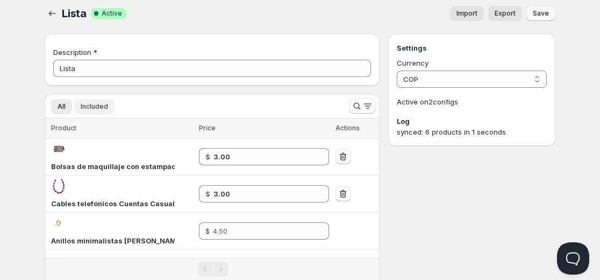
click at [102, 103] on span "Included" at bounding box center [94, 106] width 27 height 9
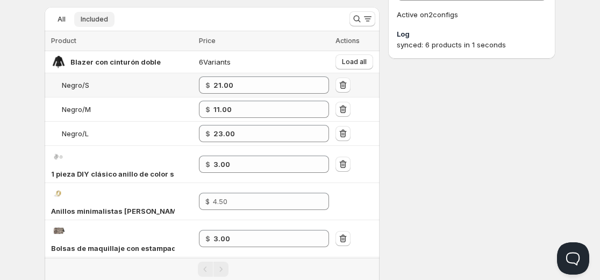
scroll to position [93, 0]
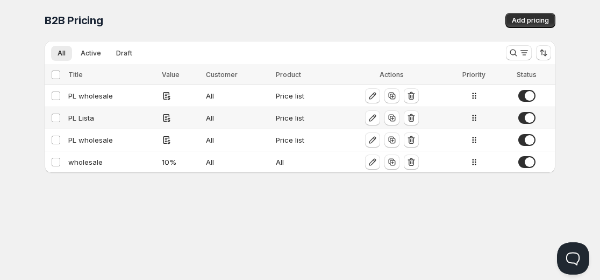
click at [103, 126] on td "PL Lista" at bounding box center [112, 118] width 94 height 22
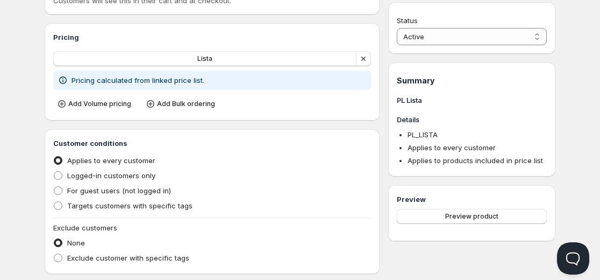
scroll to position [74, 0]
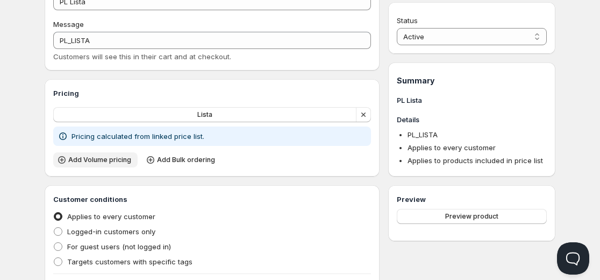
click at [108, 160] on span "Add Volume pricing" at bounding box center [99, 159] width 63 height 9
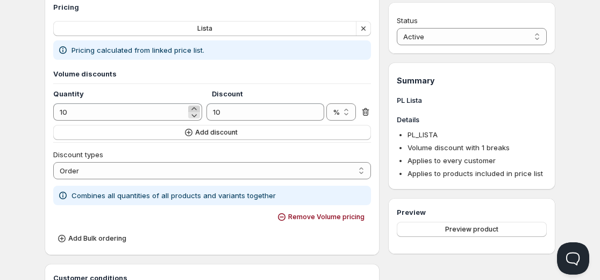
scroll to position [166, 0]
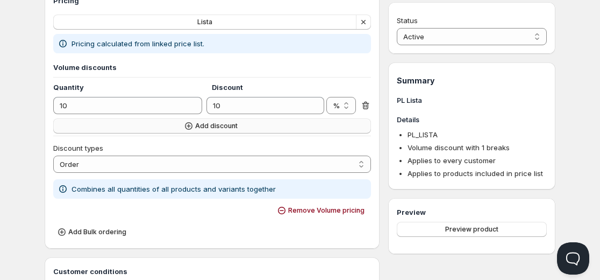
click at [234, 122] on button "Add discount" at bounding box center [212, 125] width 318 height 15
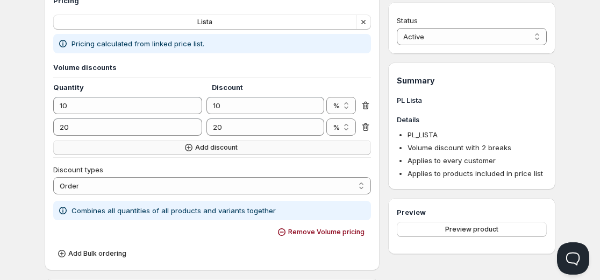
click at [218, 148] on span "Add discount" at bounding box center [216, 147] width 42 height 9
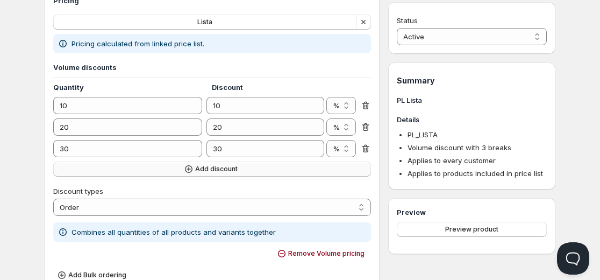
click at [195, 174] on button "Add discount" at bounding box center [212, 168] width 318 height 15
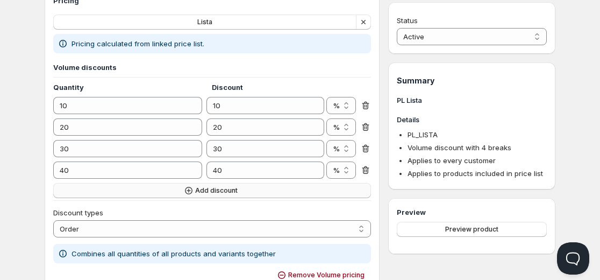
click at [190, 186] on icon "button" at bounding box center [188, 190] width 11 height 11
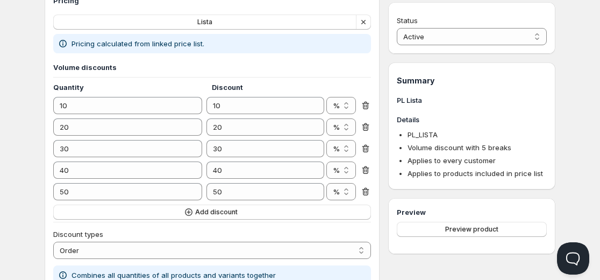
scroll to position [1, 0]
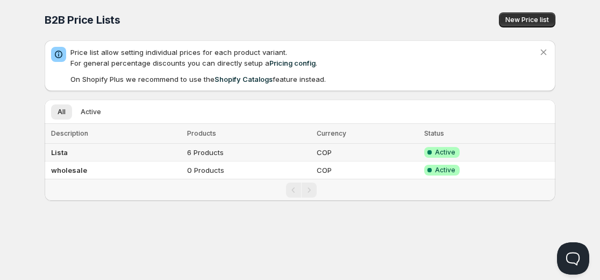
click at [288, 153] on td "6 Products" at bounding box center [249, 153] width 130 height 18
click at [217, 162] on td "0 Products" at bounding box center [249, 171] width 130 height 18
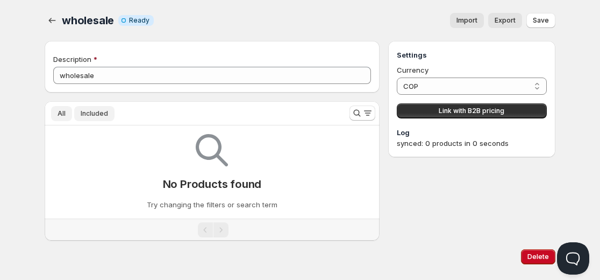
click at [92, 108] on button "Included" at bounding box center [94, 113] width 40 height 15
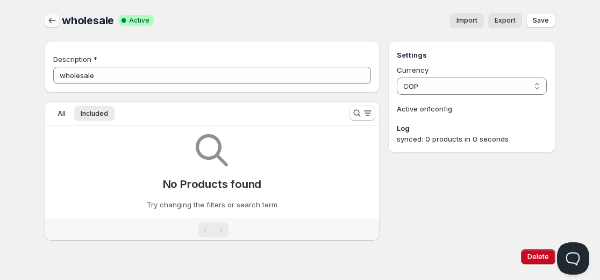
click at [54, 20] on icon "button" at bounding box center [52, 20] width 11 height 11
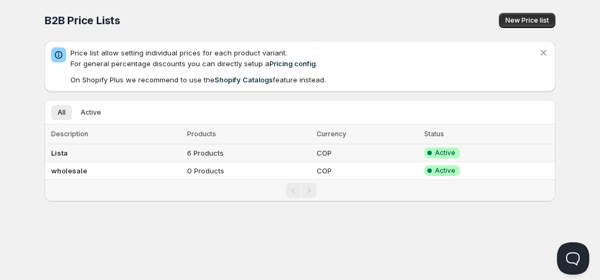
click at [120, 146] on td "Lista" at bounding box center [114, 153] width 139 height 18
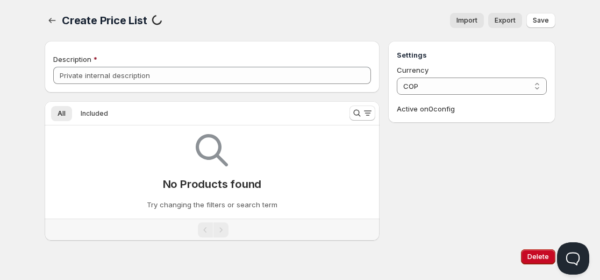
type input "Lista"
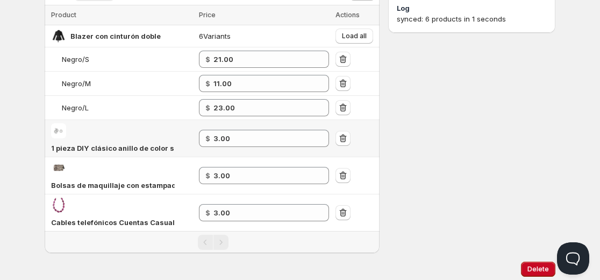
scroll to position [120, 0]
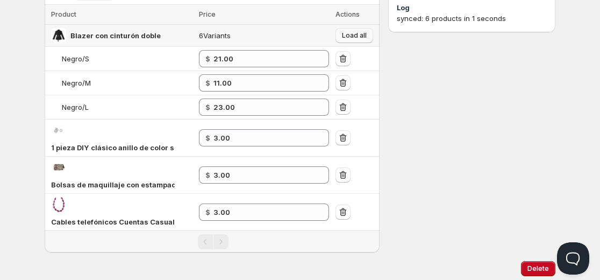
click at [357, 40] on button "Load all" at bounding box center [354, 35] width 38 height 15
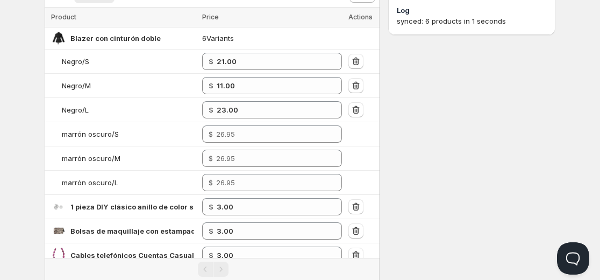
scroll to position [117, 0]
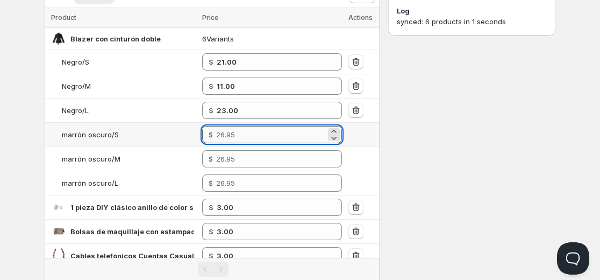
click at [239, 135] on input "number" at bounding box center [271, 134] width 110 height 17
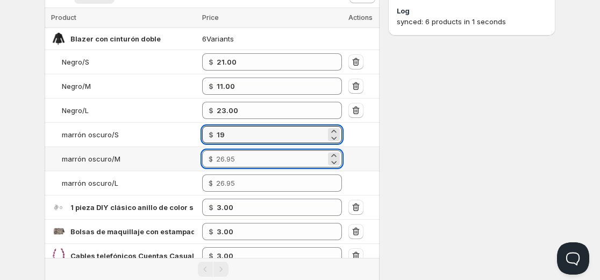
type input "19.00"
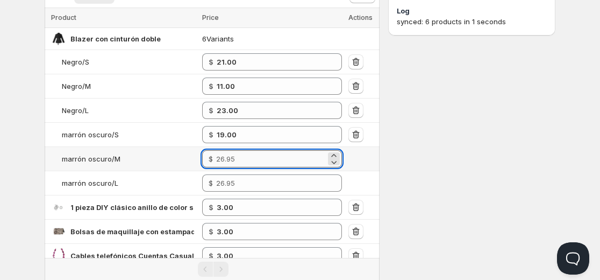
click at [240, 154] on input "number" at bounding box center [271, 158] width 110 height 17
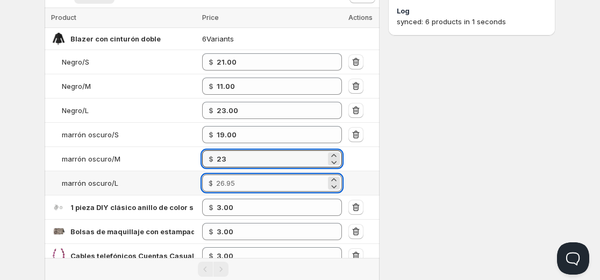
type input "23.00"
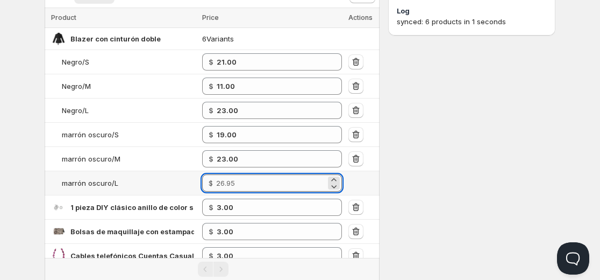
click at [235, 183] on input "number" at bounding box center [271, 182] width 110 height 17
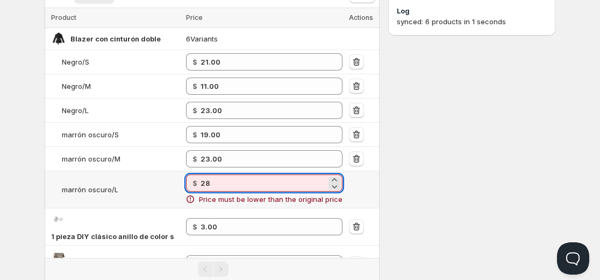
click at [235, 183] on input "28" at bounding box center [264, 182] width 126 height 17
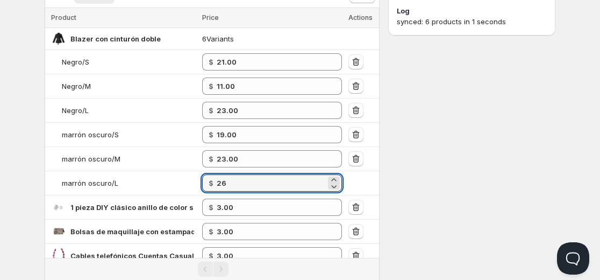
type input "26.00"
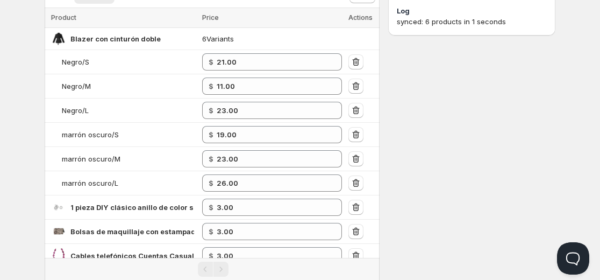
click at [401, 183] on div "Settings Currency COP COP Active on 2 config s Log synced: 6 products in 1 seco…" at bounding box center [471, 107] width 167 height 366
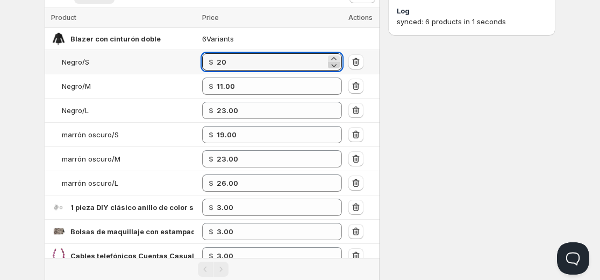
click at [335, 61] on icon at bounding box center [333, 65] width 11 height 11
click at [334, 59] on icon at bounding box center [333, 58] width 11 height 11
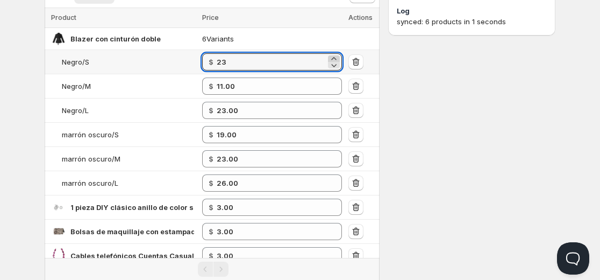
click at [334, 59] on icon at bounding box center [333, 58] width 11 height 11
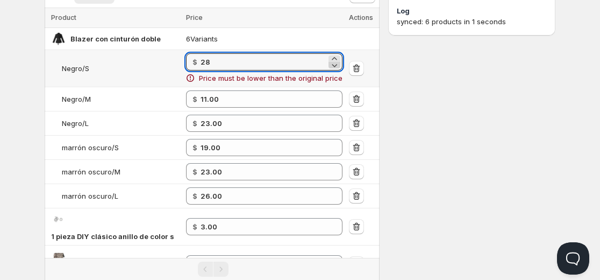
click at [334, 66] on icon at bounding box center [334, 65] width 11 height 11
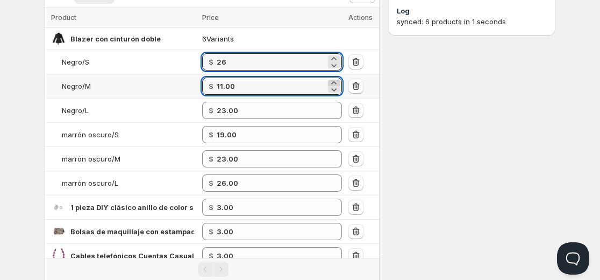
type input "26.00"
click at [336, 82] on icon at bounding box center [333, 82] width 11 height 11
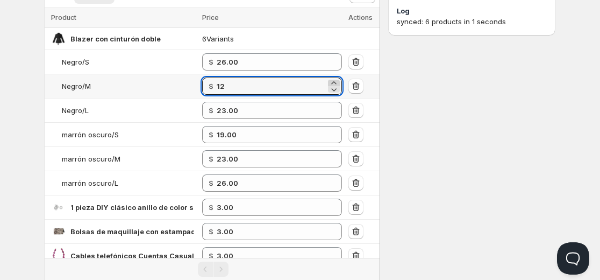
click at [336, 82] on icon at bounding box center [333, 82] width 11 height 11
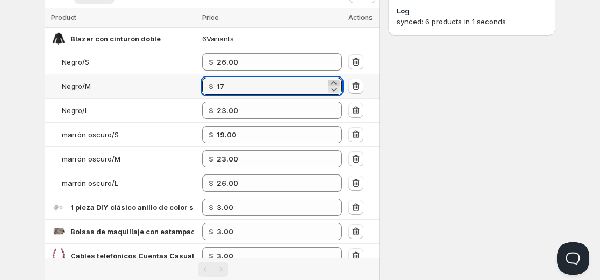
click at [336, 82] on icon at bounding box center [333, 82] width 11 height 11
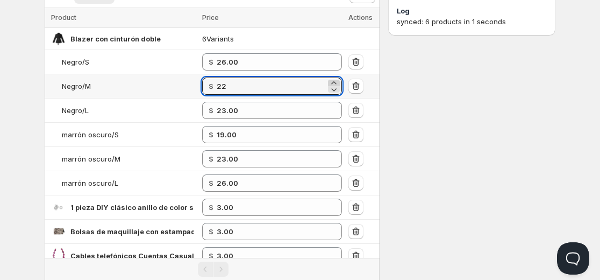
click at [336, 82] on icon at bounding box center [333, 82] width 11 height 11
click at [304, 85] on input "23" at bounding box center [271, 85] width 109 height 17
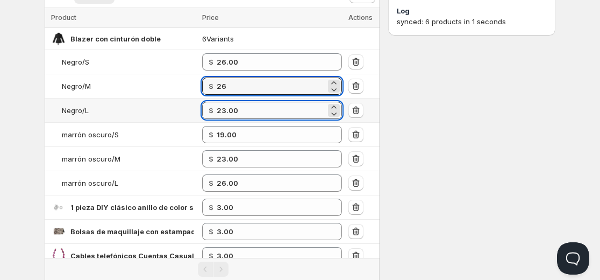
type input "26.00"
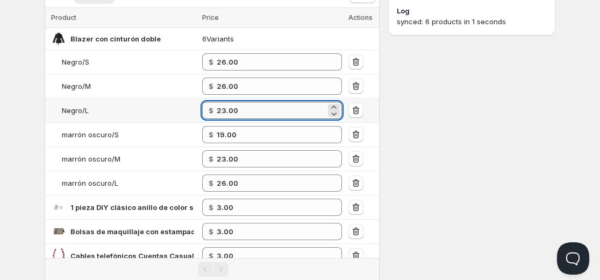
click at [274, 110] on input "23.00" at bounding box center [271, 110] width 109 height 17
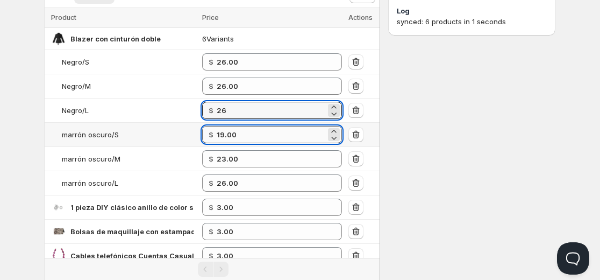
type input "26.00"
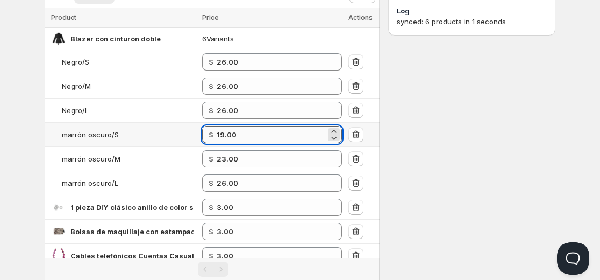
click at [258, 127] on input "19.00" at bounding box center [271, 134] width 109 height 17
type input "1"
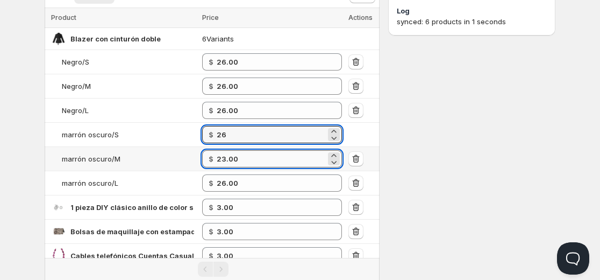
type input "26.00"
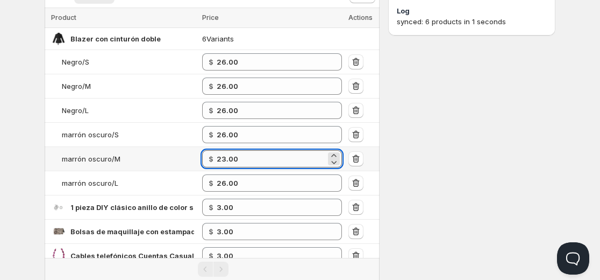
click at [249, 153] on input "23.00" at bounding box center [271, 158] width 109 height 17
type input "23.00"
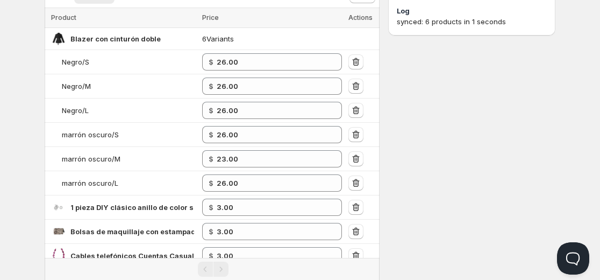
click at [462, 196] on div "Settings Currency COP COP Active on 2 config s Log synced: 6 products in 1 seco…" at bounding box center [471, 107] width 167 height 366
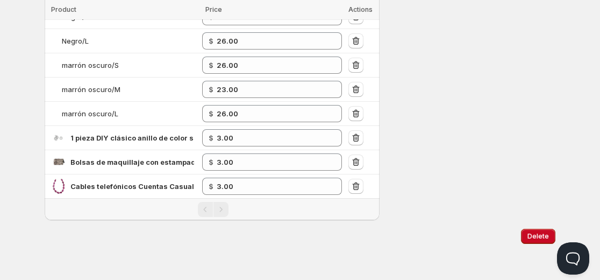
scroll to position [0, 0]
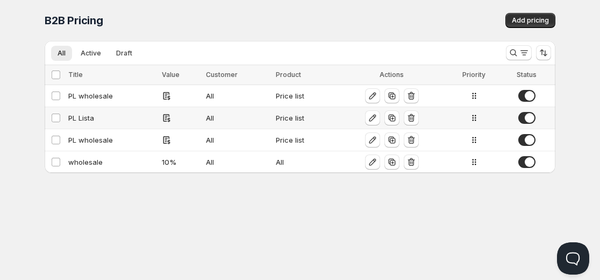
click at [87, 115] on div "PL Lista" at bounding box center [111, 117] width 87 height 11
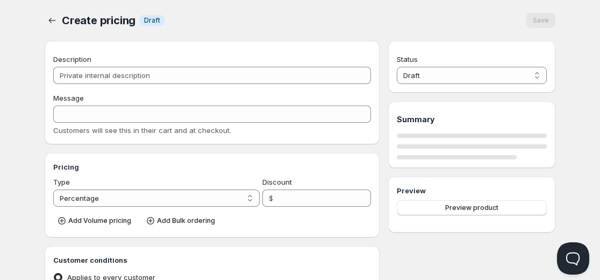
type input "PL Lista"
type input "PL_LISTA"
radio input "true"
select select "1"
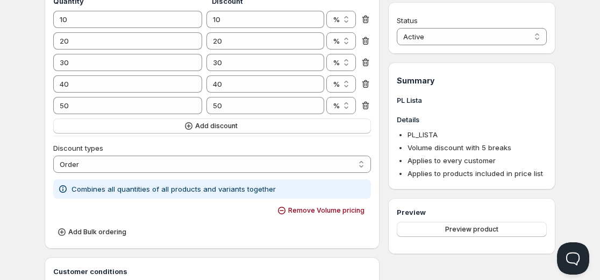
scroll to position [258, 0]
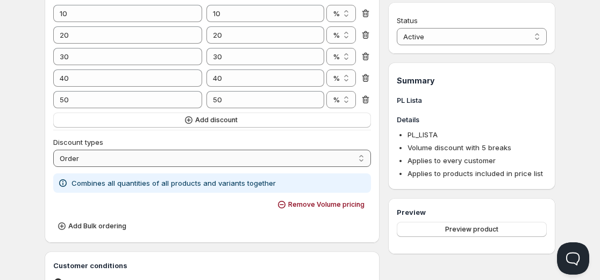
click at [174, 159] on select "Order Product Variant Item" at bounding box center [212, 157] width 318 height 17
click at [173, 161] on select "Order Product Variant Item" at bounding box center [212, 157] width 318 height 17
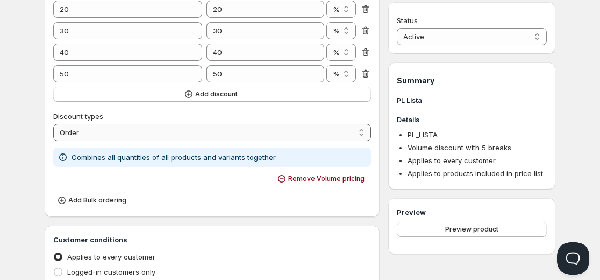
scroll to position [284, 0]
click at [114, 198] on span "Add Bulk ordering" at bounding box center [97, 199] width 58 height 9
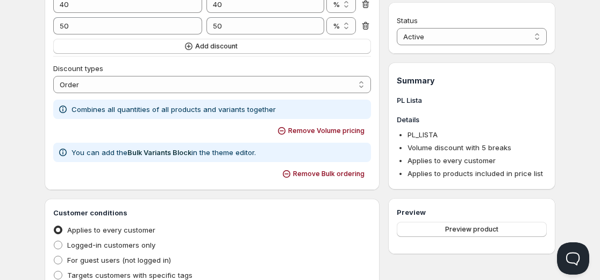
scroll to position [332, 0]
click at [316, 132] on span "Remove Volume pricing" at bounding box center [326, 130] width 76 height 9
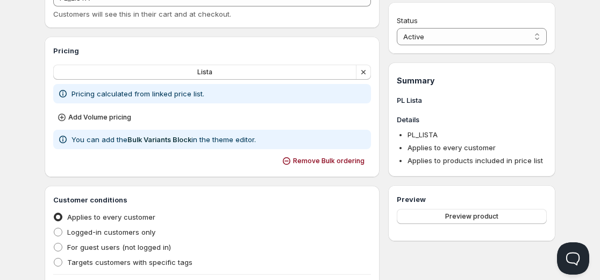
scroll to position [115, 0]
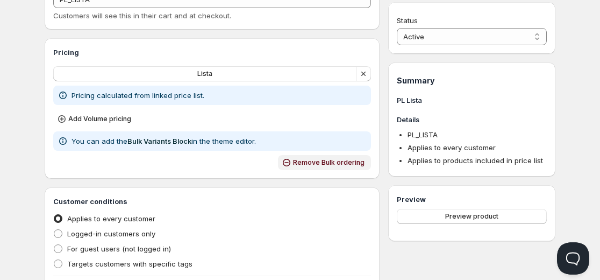
click at [337, 159] on span "Remove Bulk ordering" at bounding box center [329, 162] width 72 height 9
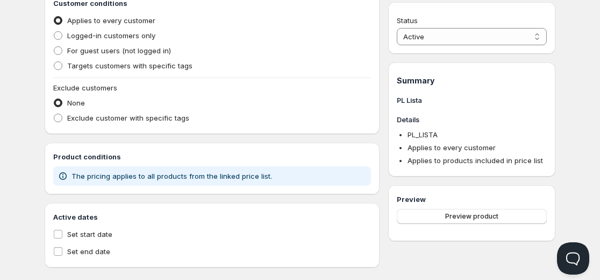
scroll to position [284, 0]
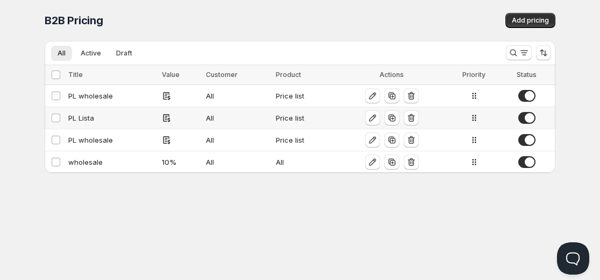
click at [85, 113] on div "PL Lista" at bounding box center [111, 117] width 87 height 11
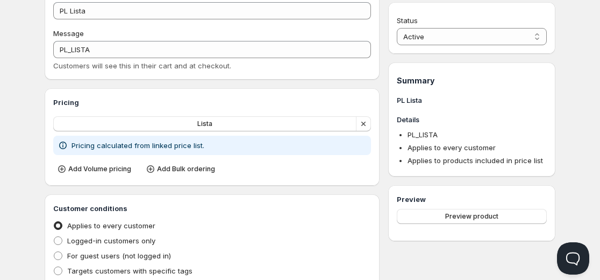
scroll to position [65, 0]
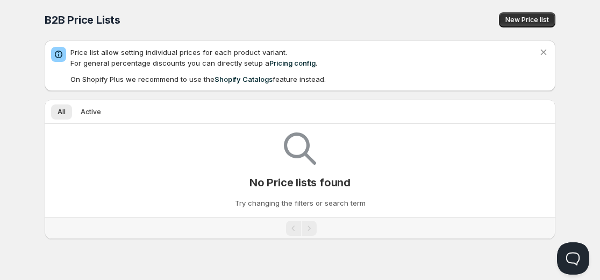
scroll to position [1, 0]
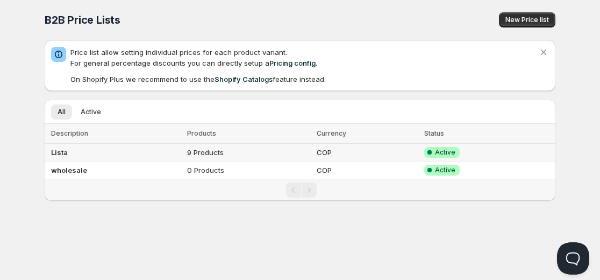
click at [208, 155] on td "9 Products" at bounding box center [249, 153] width 130 height 18
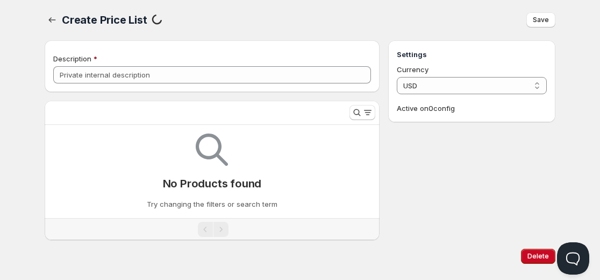
scroll to position [20, 0]
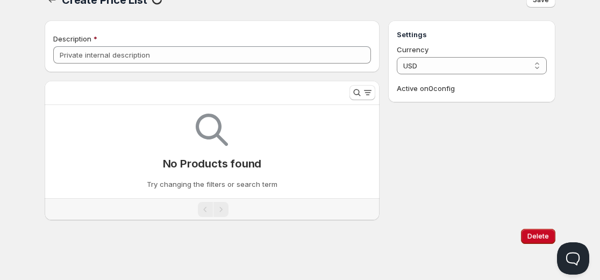
type input "Lista"
select select "COP"
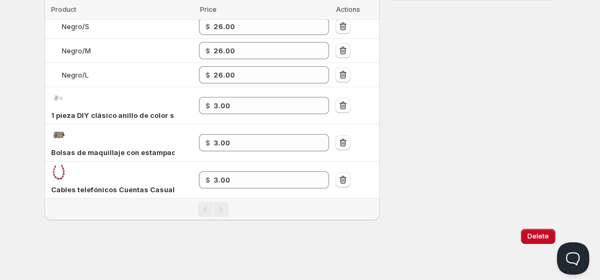
scroll to position [0, 0]
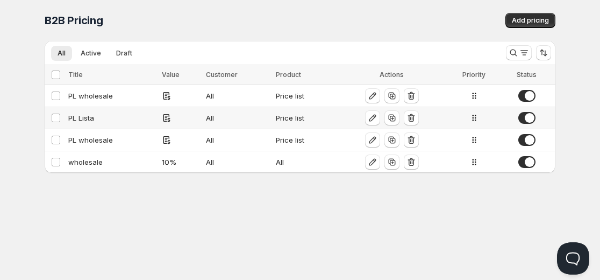
click at [165, 116] on icon at bounding box center [166, 116] width 3 height 1
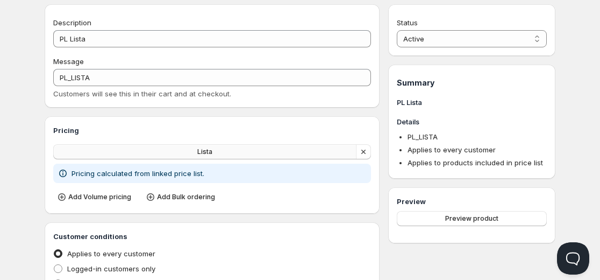
scroll to position [36, 0]
click at [189, 197] on span "Add Bulk ordering" at bounding box center [186, 197] width 58 height 9
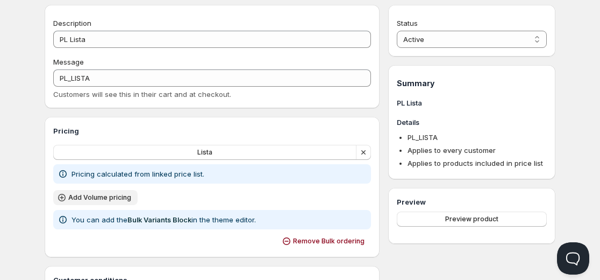
click at [99, 190] on button "Add Volume pricing" at bounding box center [95, 197] width 84 height 15
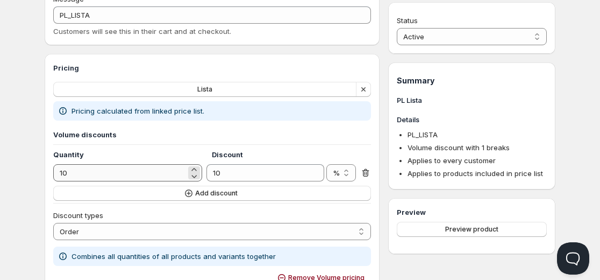
scroll to position [99, 0]
click at [219, 196] on span "Add discount" at bounding box center [216, 192] width 42 height 9
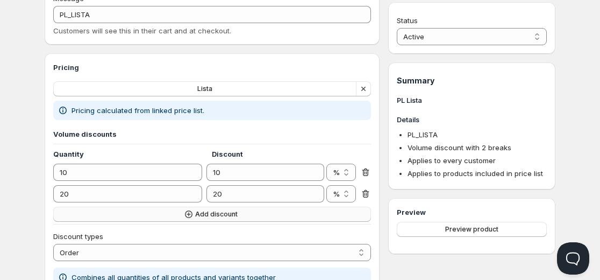
click at [217, 219] on button "Add discount" at bounding box center [212, 213] width 318 height 15
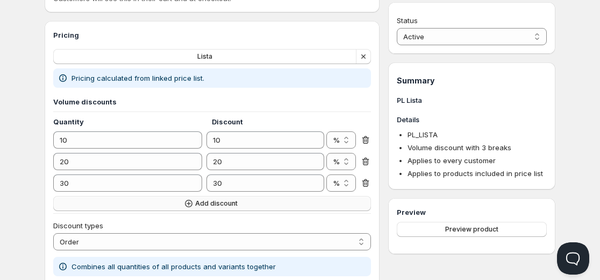
scroll to position [132, 0]
click at [225, 209] on button "Add discount" at bounding box center [212, 202] width 318 height 15
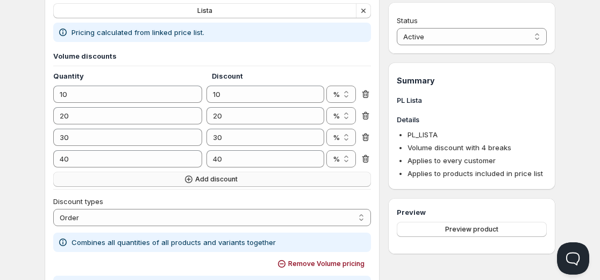
scroll to position [178, 0]
click at [237, 184] on button "Add discount" at bounding box center [212, 177] width 318 height 15
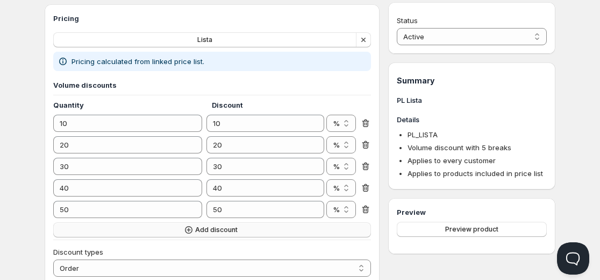
scroll to position [147, 0]
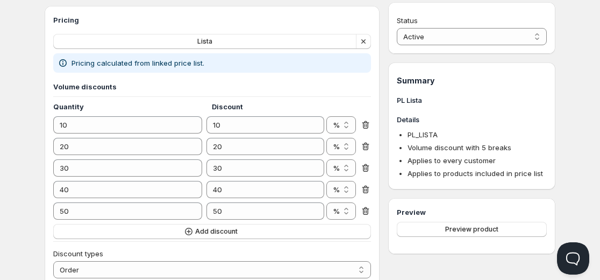
click at [251, 91] on h3 "Volume discounts" at bounding box center [212, 86] width 318 height 11
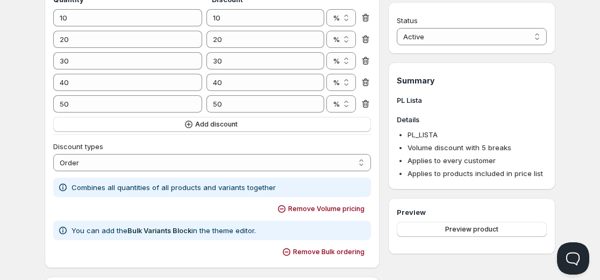
scroll to position [258, 0]
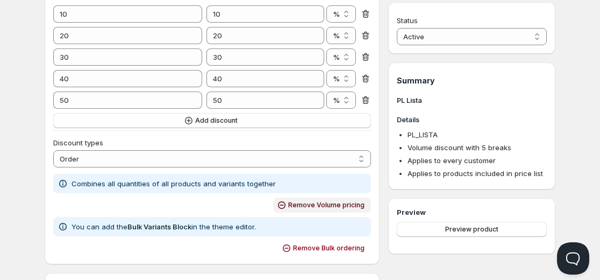
click at [319, 204] on span "Remove Volume pricing" at bounding box center [326, 205] width 76 height 9
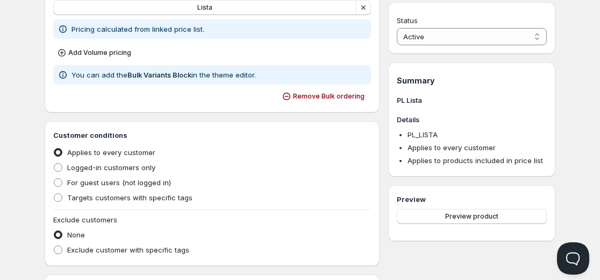
scroll to position [133, 0]
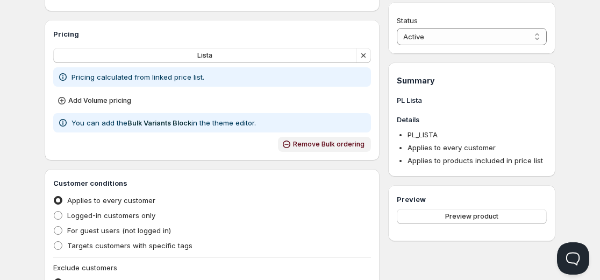
click at [301, 145] on span "Remove Bulk ordering" at bounding box center [329, 144] width 72 height 9
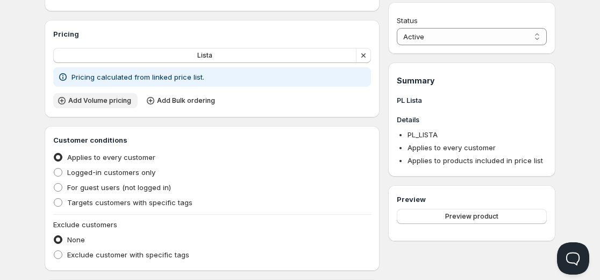
click at [101, 94] on button "Add Volume pricing" at bounding box center [95, 100] width 84 height 15
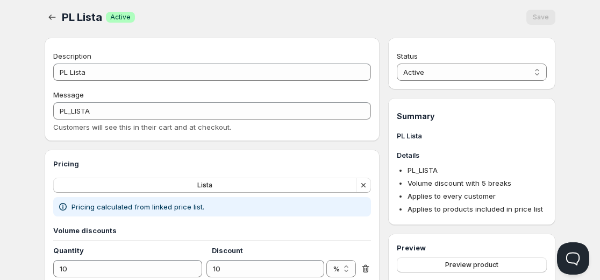
scroll to position [0, 0]
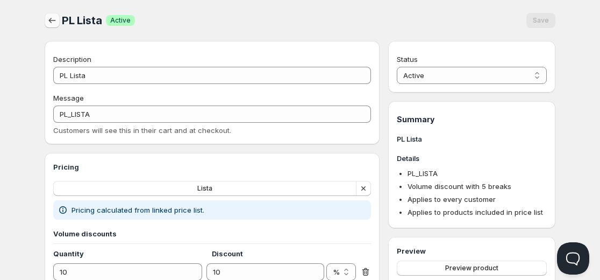
click at [55, 17] on icon "button" at bounding box center [52, 20] width 11 height 11
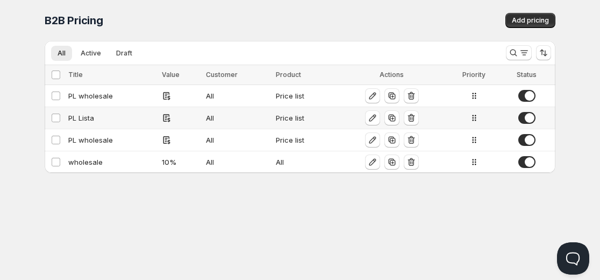
click at [96, 117] on div "PL Lista" at bounding box center [111, 117] width 87 height 11
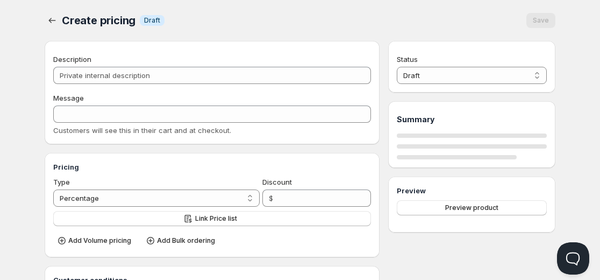
type input "PL Lista"
type input "PL_LISTA"
radio input "true"
select select "1"
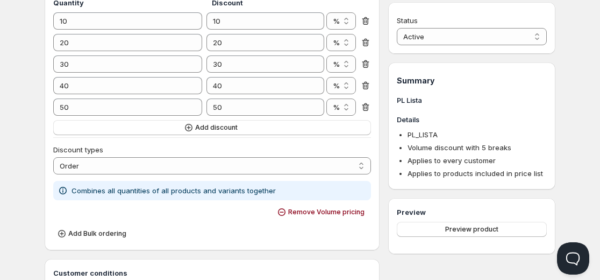
scroll to position [251, 0]
click at [100, 159] on select "Order Product Variant Item" at bounding box center [212, 164] width 318 height 17
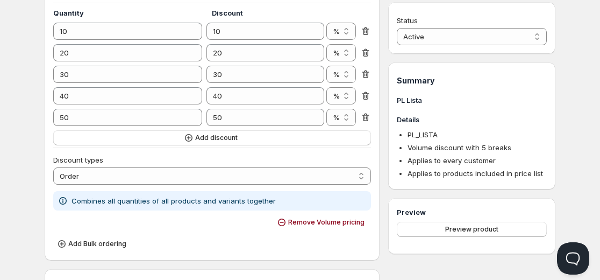
scroll to position [0, 0]
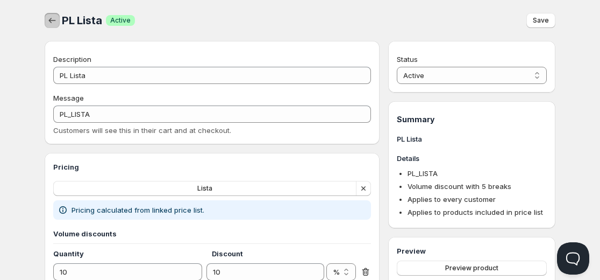
click at [48, 14] on button "button" at bounding box center [52, 20] width 15 height 15
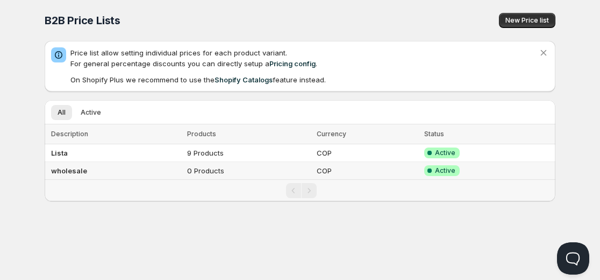
click at [198, 175] on td "0 Products" at bounding box center [249, 171] width 130 height 18
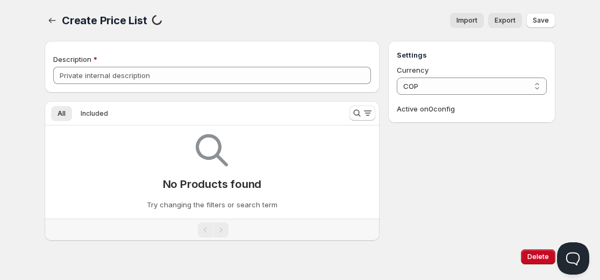
type input "wholesale"
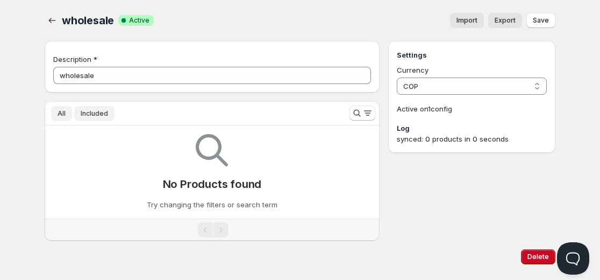
click at [99, 115] on span "Included" at bounding box center [94, 113] width 27 height 9
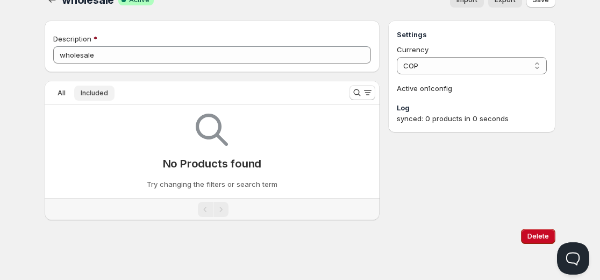
click at [95, 88] on button "Included" at bounding box center [94, 92] width 40 height 15
click at [56, 90] on button "All" at bounding box center [61, 92] width 21 height 15
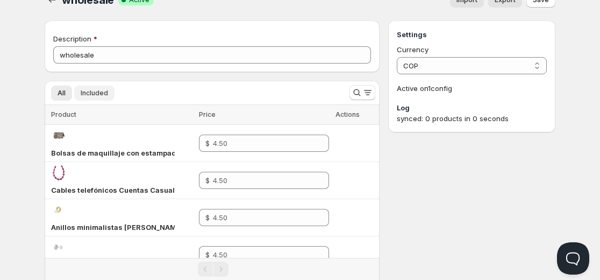
click at [99, 96] on span "Included" at bounding box center [94, 93] width 27 height 9
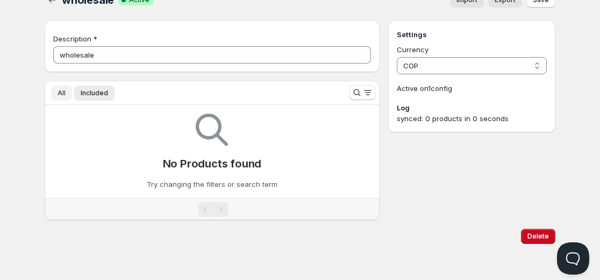
click at [55, 94] on button "All" at bounding box center [61, 92] width 21 height 15
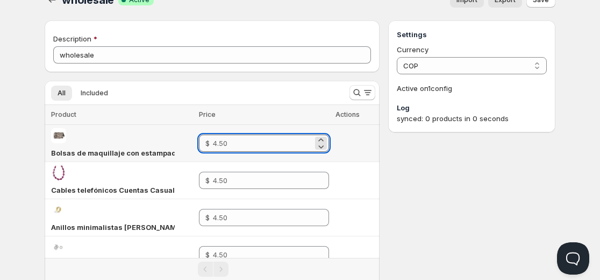
click at [228, 145] on input "number" at bounding box center [262, 142] width 99 height 17
type input "4.00"
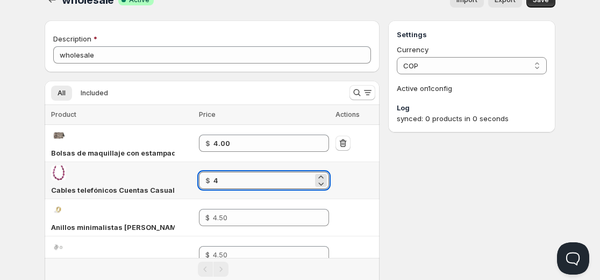
click at [224, 174] on input "4" at bounding box center [262, 180] width 99 height 17
type input "-4"
type input "4.00"
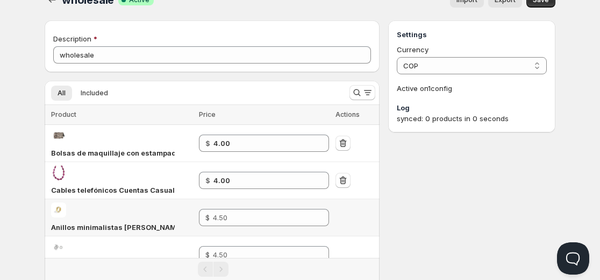
click at [359, 199] on td at bounding box center [355, 217] width 47 height 37
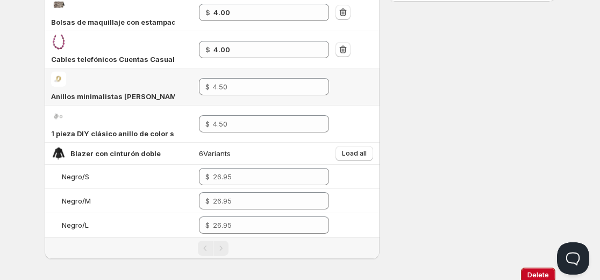
scroll to position [152, 0]
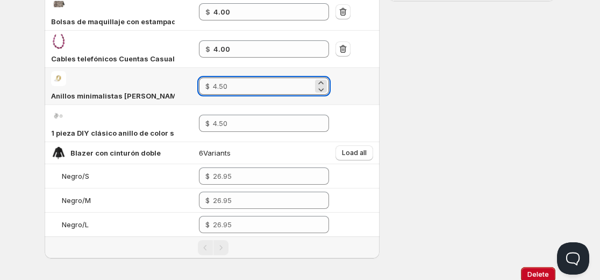
click at [241, 90] on input "number" at bounding box center [263, 85] width 100 height 17
type input "4.00"
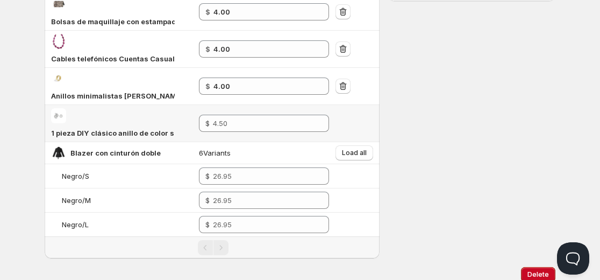
click at [373, 105] on td at bounding box center [355, 123] width 47 height 37
click at [305, 118] on input "4" at bounding box center [263, 123] width 100 height 17
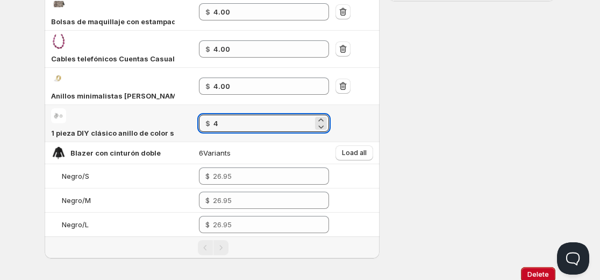
type input "4.00"
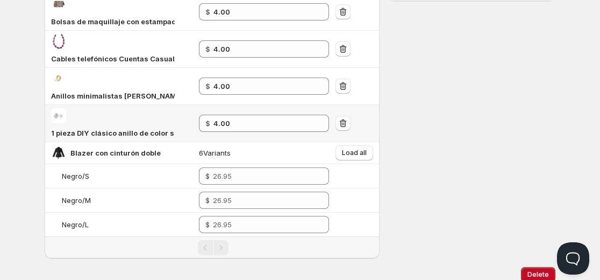
click at [352, 123] on td at bounding box center [355, 123] width 47 height 37
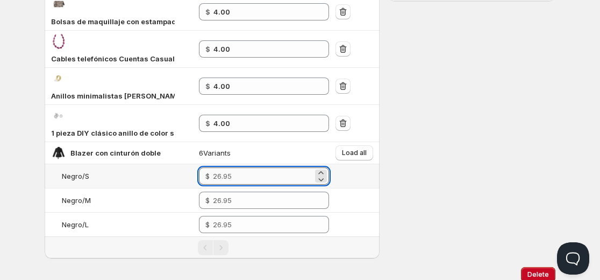
click at [245, 177] on input "number" at bounding box center [263, 175] width 100 height 17
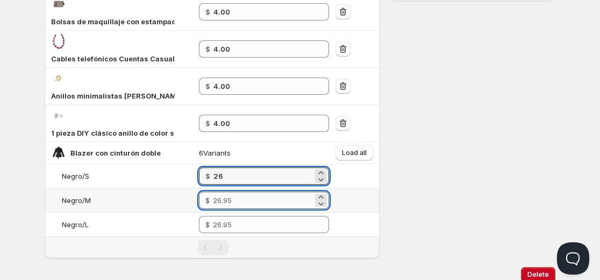
type input "26.00"
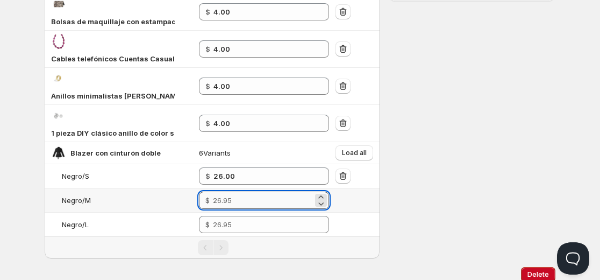
click at [236, 197] on input "number" at bounding box center [263, 199] width 100 height 17
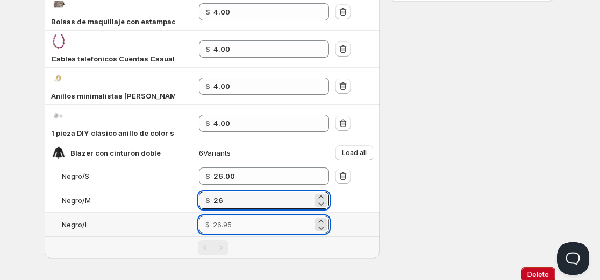
type input "26.00"
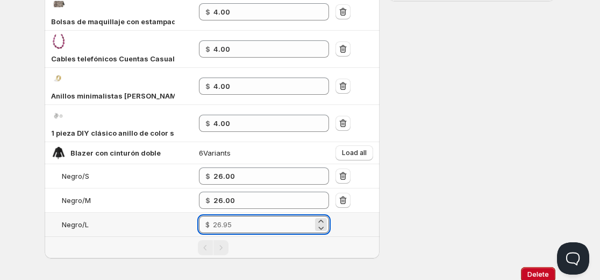
click at [233, 223] on input "number" at bounding box center [263, 224] width 100 height 17
type input "26.00"
click at [349, 153] on span "Load all" at bounding box center [354, 152] width 25 height 9
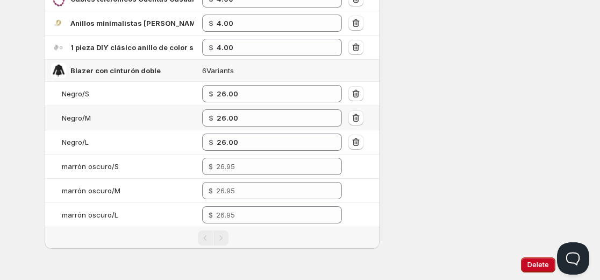
scroll to position [190, 0]
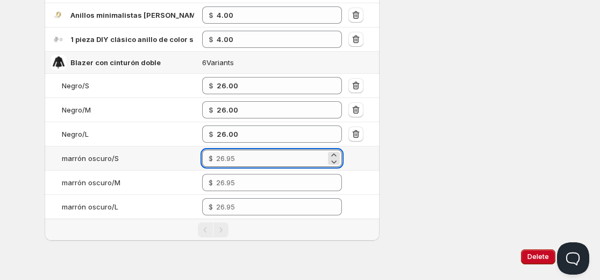
click at [275, 149] on input "number" at bounding box center [271, 157] width 110 height 17
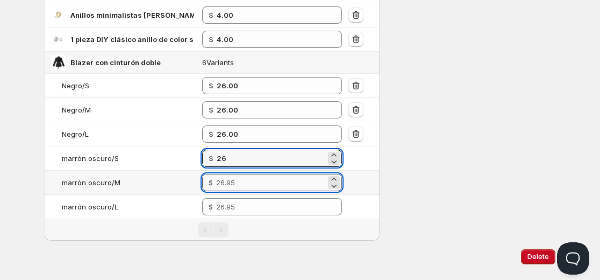
type input "26.00"
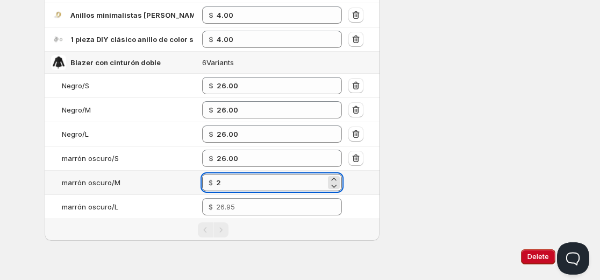
click at [246, 184] on input "2" at bounding box center [271, 182] width 110 height 17
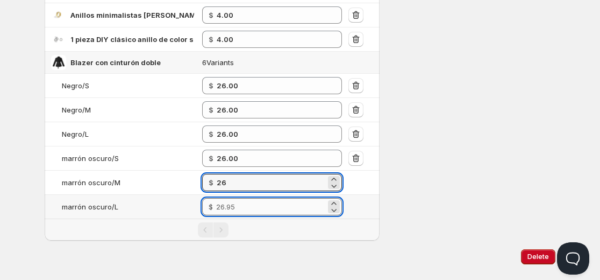
type input "26.00"
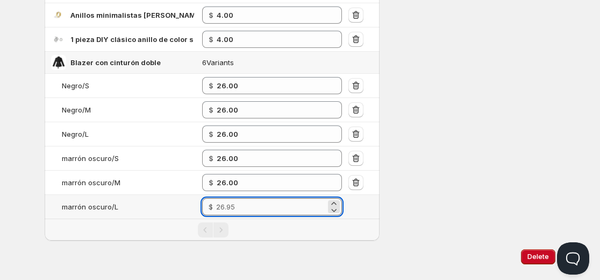
click at [241, 206] on input "number" at bounding box center [271, 206] width 110 height 17
type input "26.00"
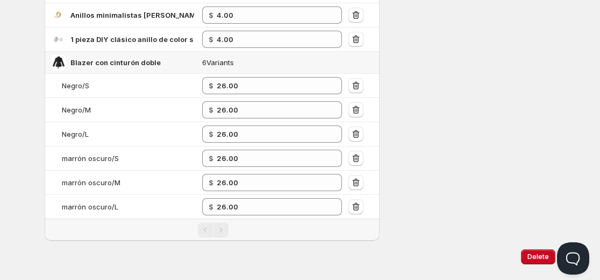
click at [418, 155] on div "Settings Currency COP COP Active on 1 config Log synced: 0 products in 0 seconds" at bounding box center [471, 46] width 167 height 390
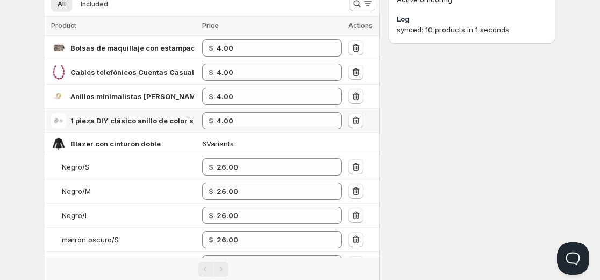
scroll to position [0, 0]
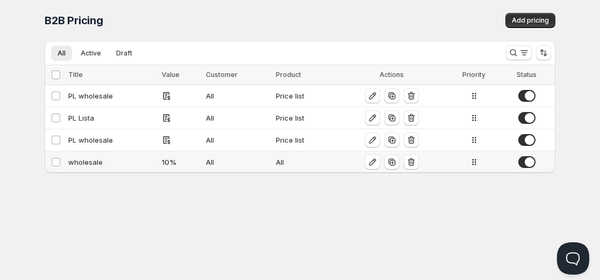
click at [133, 163] on div "wholesale" at bounding box center [111, 161] width 87 height 11
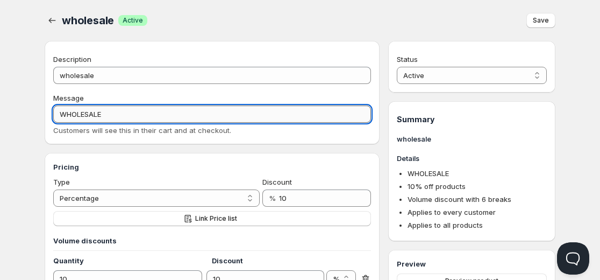
click at [172, 122] on input "WHOLESALE" at bounding box center [212, 113] width 318 height 17
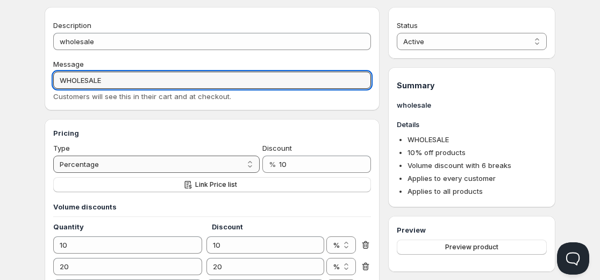
scroll to position [34, 0]
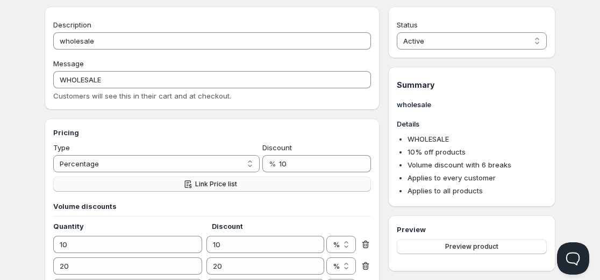
click at [201, 180] on button "Link Price list" at bounding box center [212, 183] width 318 height 15
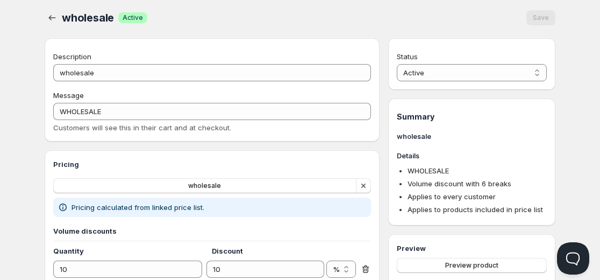
scroll to position [0, 0]
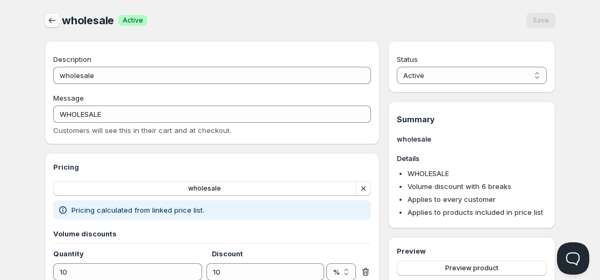
click at [53, 15] on button "button" at bounding box center [52, 20] width 15 height 15
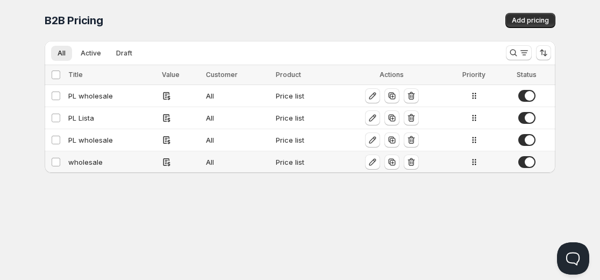
click at [141, 167] on div "wholesale" at bounding box center [111, 161] width 87 height 11
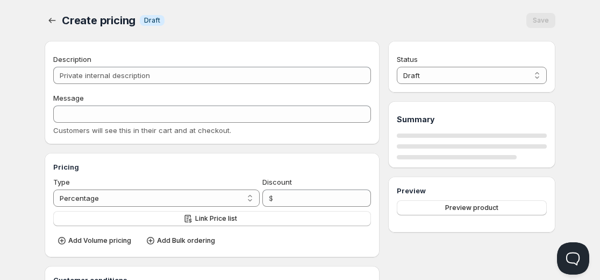
type input "wholesale"
type input "WHOLESALE"
radio input "true"
select select "1"
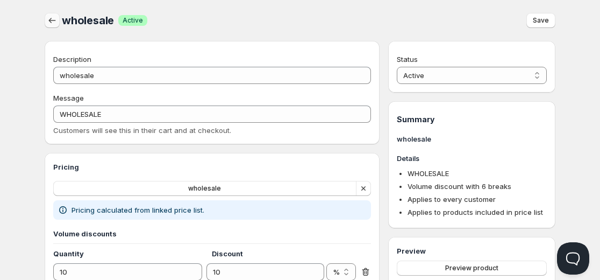
click at [52, 15] on button "button" at bounding box center [52, 20] width 15 height 15
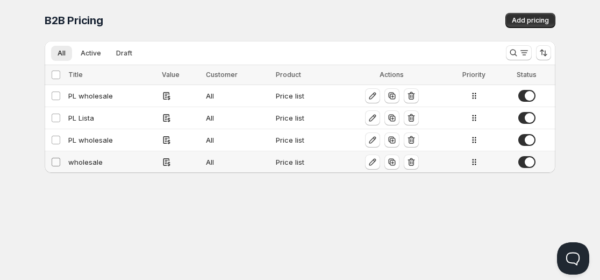
click at [51, 162] on span at bounding box center [56, 162] width 10 height 10
click at [52, 162] on input "Select config" at bounding box center [56, 162] width 9 height 9
checkbox input "false"
click at [55, 142] on input "Select config" at bounding box center [56, 139] width 9 height 9
checkbox input "true"
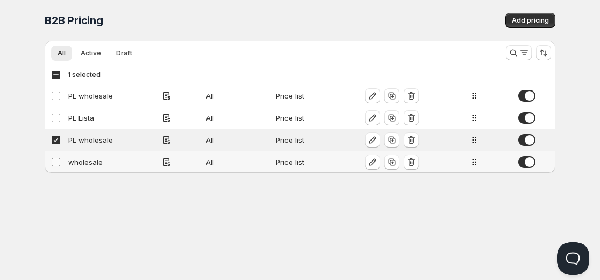
click at [56, 159] on input "Select config" at bounding box center [56, 162] width 9 height 9
checkbox input "true"
click at [412, 137] on icon "button" at bounding box center [411, 139] width 11 height 11
click at [154, 40] on div "B2B Pricing. This page is ready B2B Pricing Add pricing" at bounding box center [300, 20] width 511 height 41
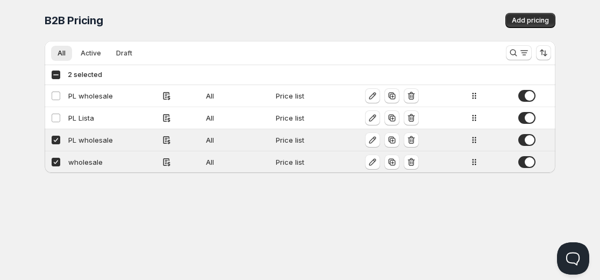
click at [57, 80] on div "Select all 4 Configs 2 selected" at bounding box center [76, 74] width 51 height 13
click at [58, 77] on div "Select all 4 Configs 2 selected" at bounding box center [76, 75] width 51 height 10
checkbox input "true"
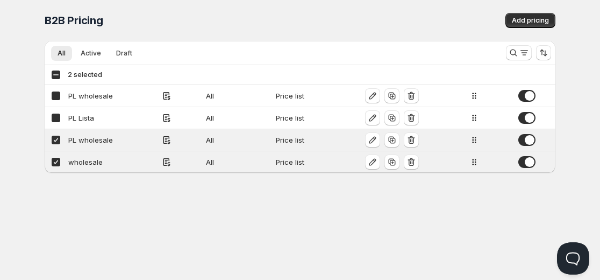
checkbox input "true"
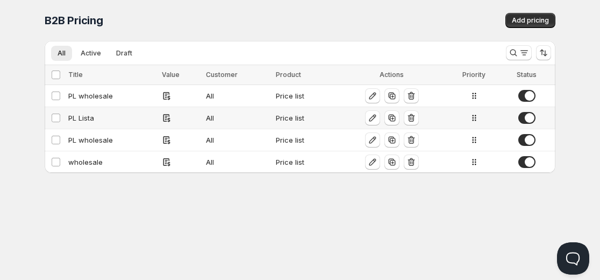
click at [530, 123] on span at bounding box center [526, 118] width 17 height 12
click at [529, 135] on span at bounding box center [526, 140] width 17 height 12
click at [529, 158] on span at bounding box center [526, 162] width 17 height 12
click at [88, 92] on div "PL wholesale" at bounding box center [111, 95] width 87 height 11
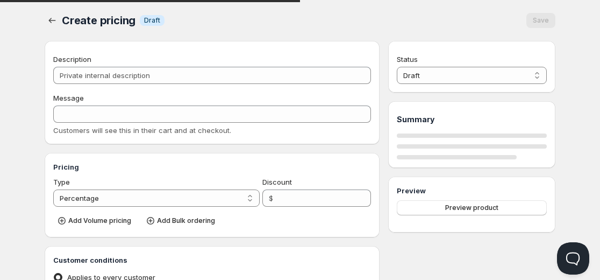
type input "PL wholesale"
type input "PL_WHOLESALE"
radio input "true"
select select "1"
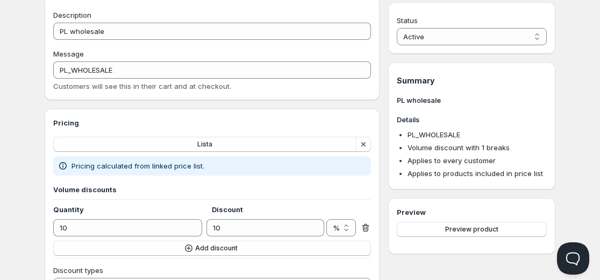
scroll to position [54, 0]
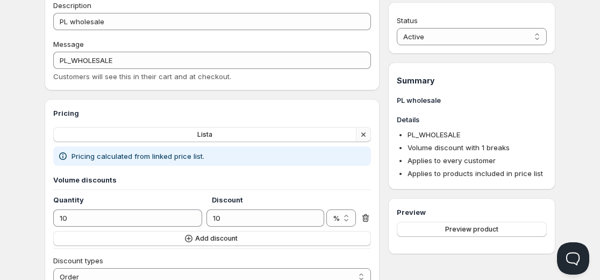
click at [362, 130] on icon "button" at bounding box center [363, 134] width 11 height 11
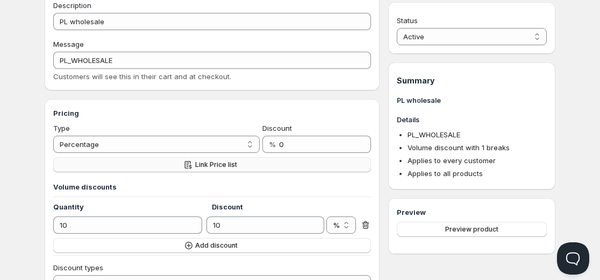
click at [245, 162] on button "Link Price list" at bounding box center [212, 164] width 318 height 15
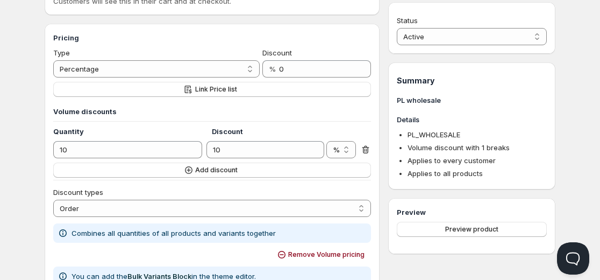
scroll to position [131, 0]
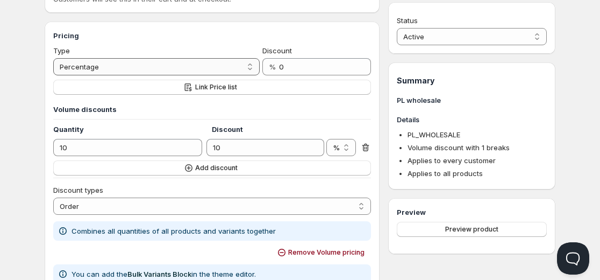
click at [188, 64] on select "Percentage Absolute" at bounding box center [156, 66] width 206 height 17
drag, startPoint x: 188, startPoint y: 64, endPoint x: 324, endPoint y: 66, distance: 136.0
click at [324, 66] on div "Type Percentage Absolute Percentage Discount % 0" at bounding box center [212, 60] width 318 height 30
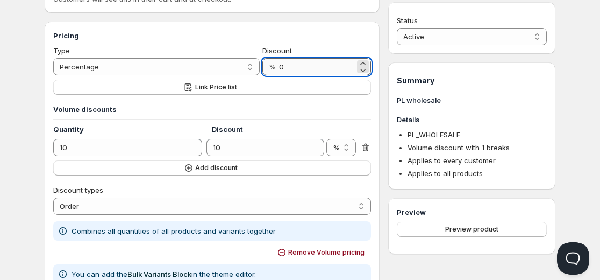
click at [324, 66] on input "0" at bounding box center [317, 66] width 76 height 17
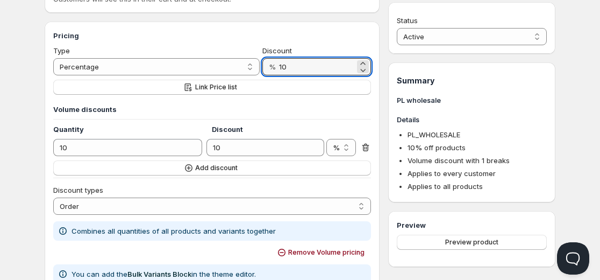
type input "10"
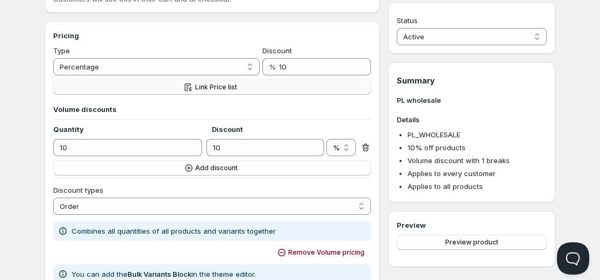
click at [209, 88] on span "Link Price list" at bounding box center [216, 87] width 42 height 9
click at [233, 167] on span "Add discount" at bounding box center [216, 167] width 42 height 9
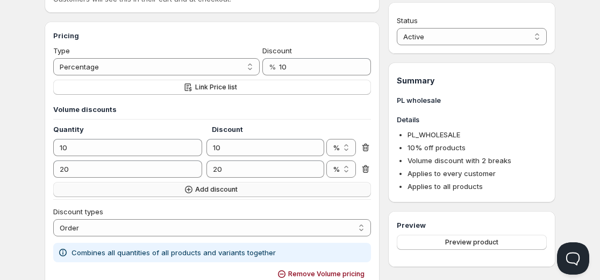
click at [231, 191] on span "Add discount" at bounding box center [216, 189] width 42 height 9
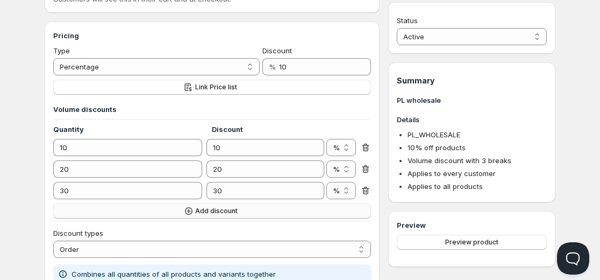
click at [217, 217] on button "Add discount" at bounding box center [212, 210] width 318 height 15
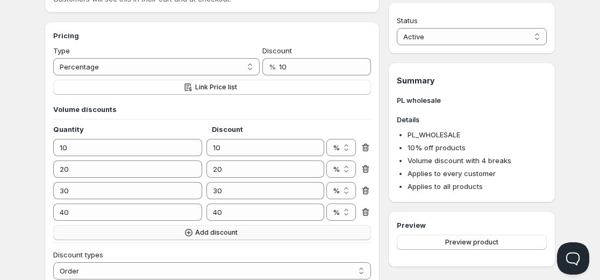
click at [213, 228] on button "Add discount" at bounding box center [212, 232] width 318 height 15
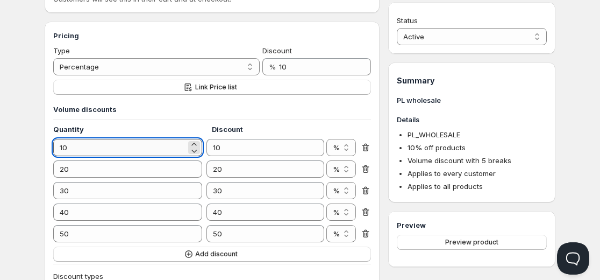
click at [141, 142] on input "10" at bounding box center [119, 147] width 133 height 17
type input "10"
